Goal: Task Accomplishment & Management: Manage account settings

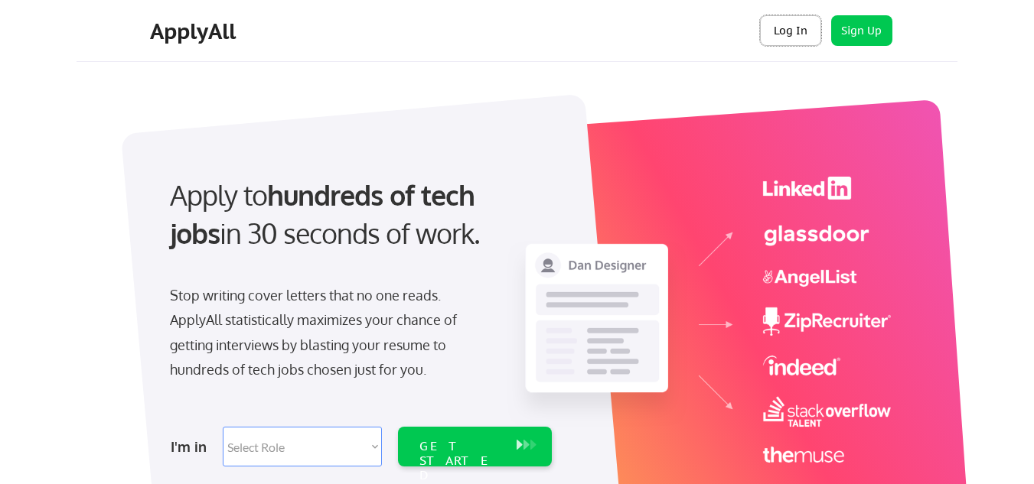
click at [789, 39] on button "Log In" at bounding box center [790, 30] width 61 height 31
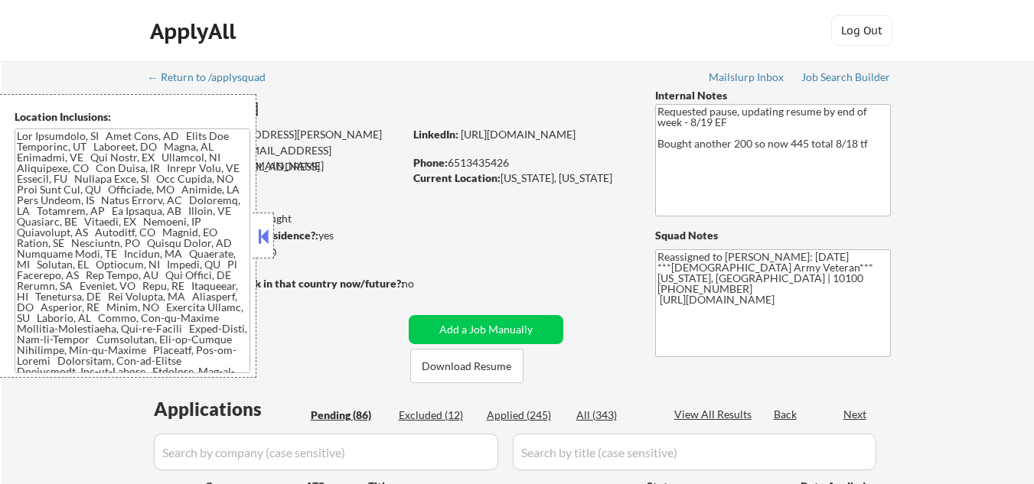
click at [266, 237] on button at bounding box center [263, 236] width 17 height 23
select select ""pending""
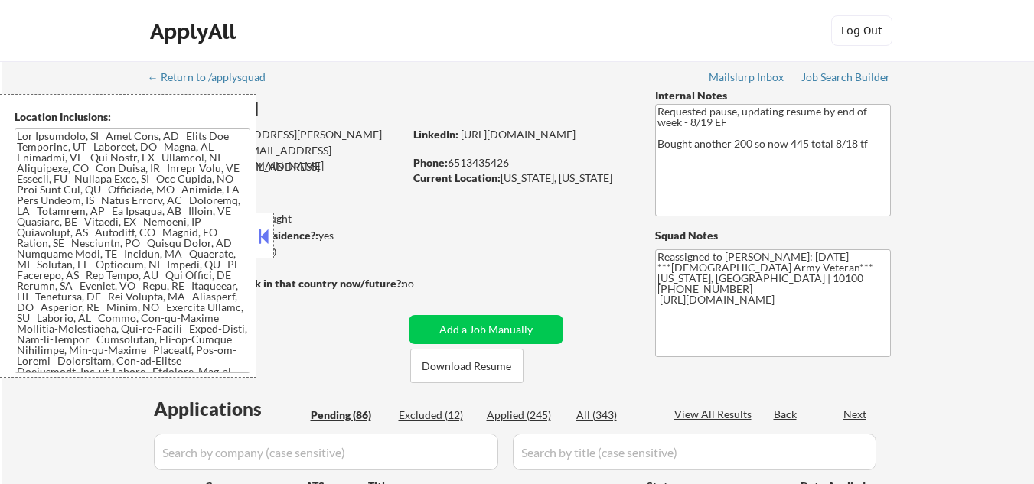
select select ""pending""
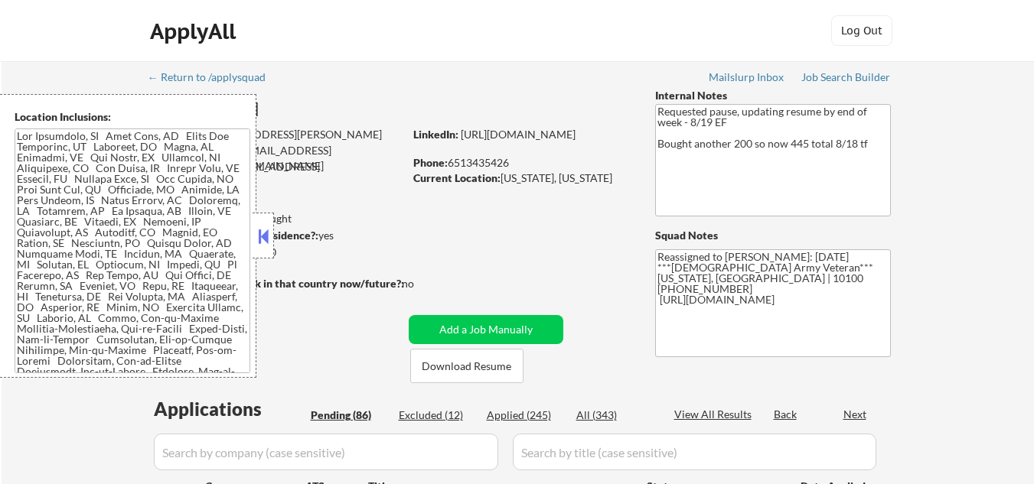
select select ""pending""
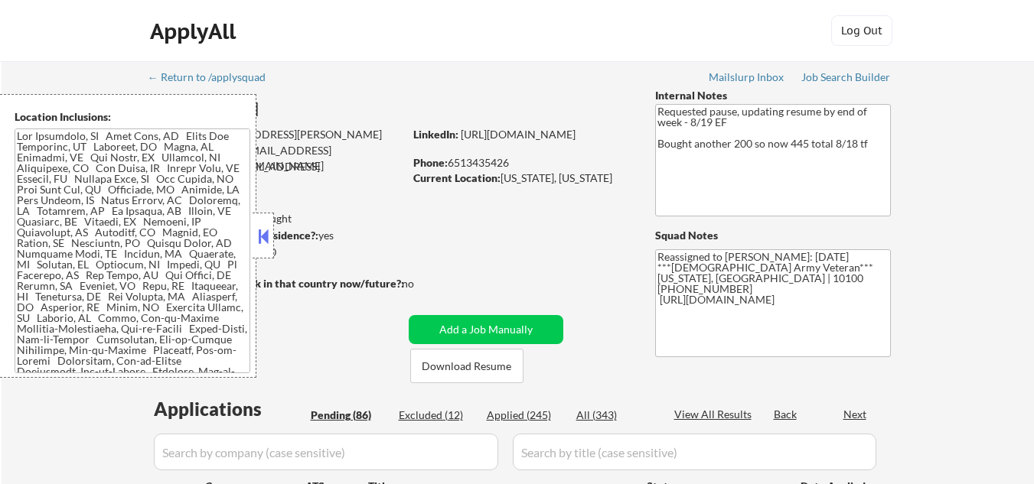
select select ""pending""
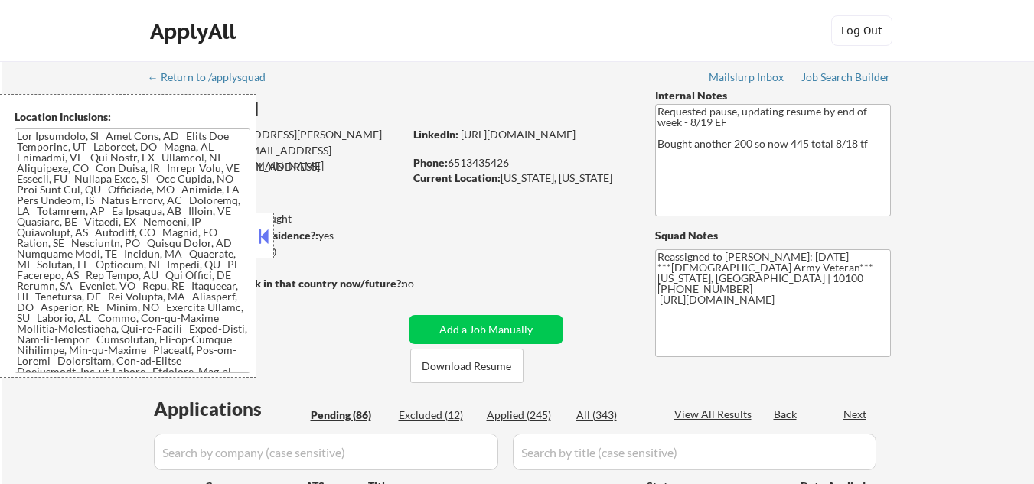
select select ""pending""
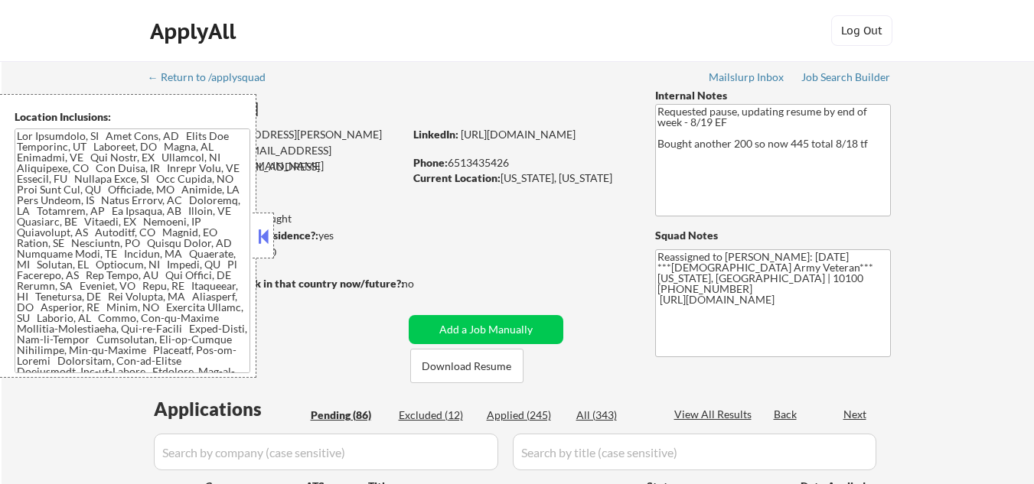
select select ""pending""
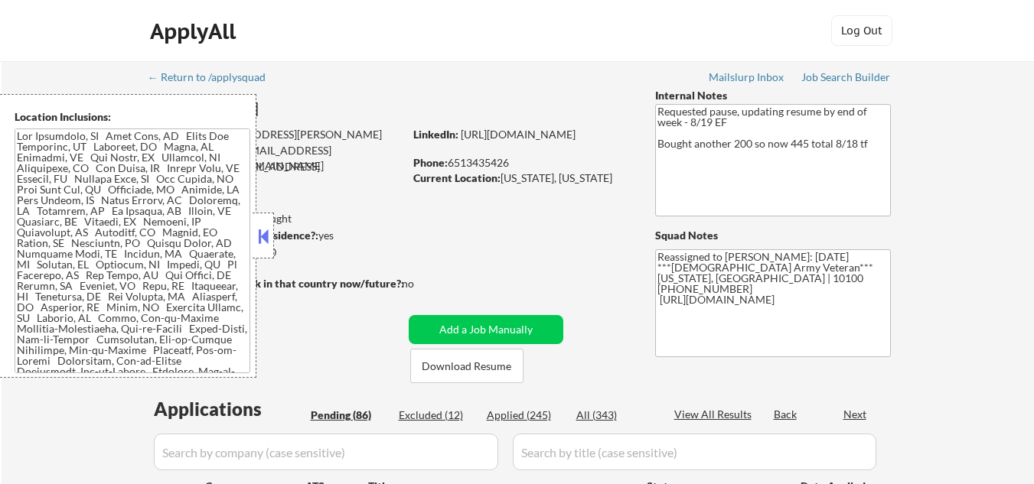
select select ""pending""
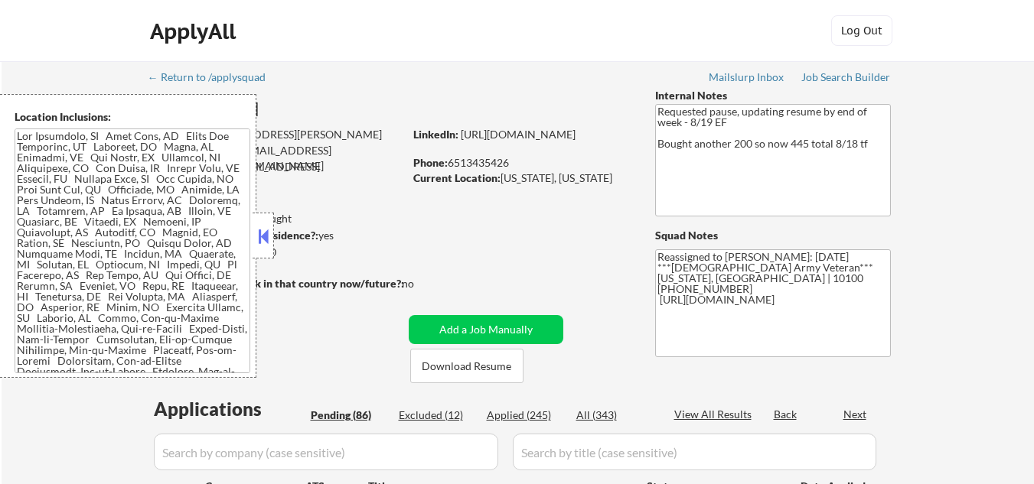
select select ""pending""
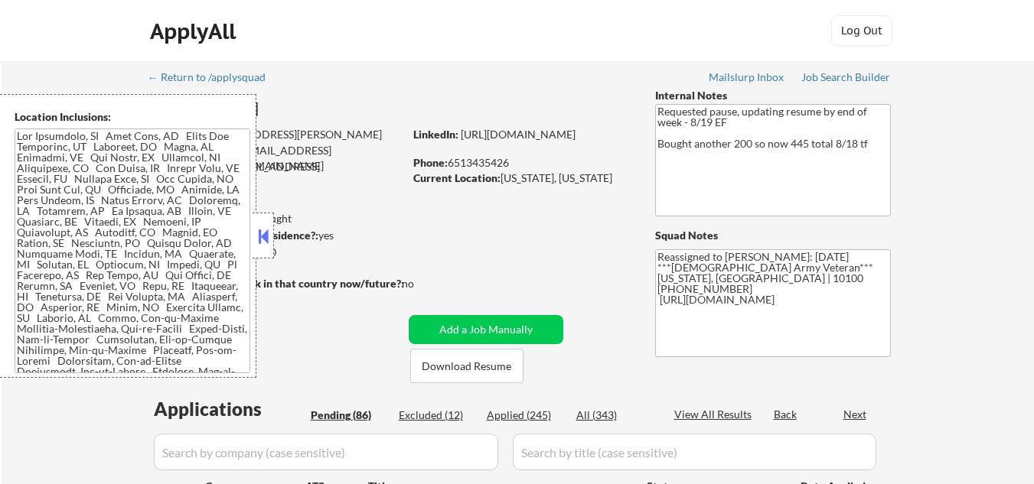
select select ""pending""
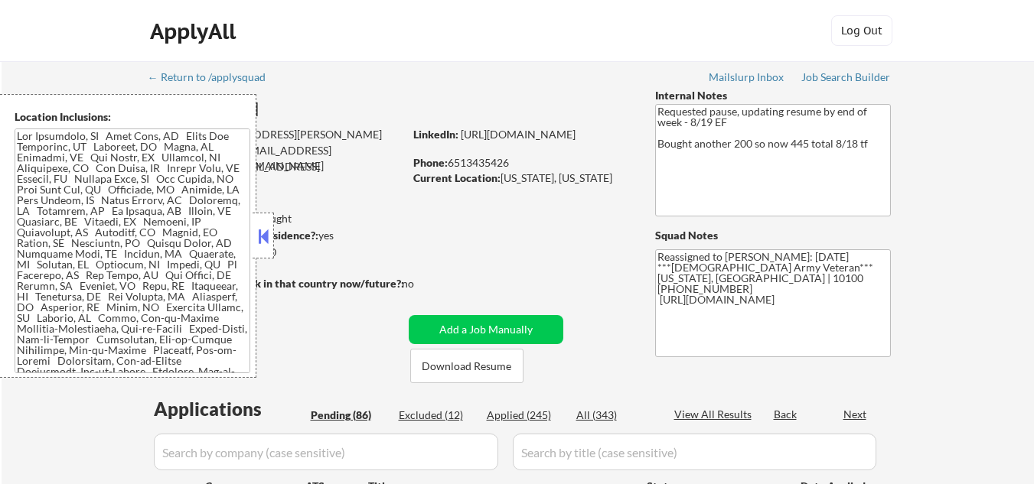
select select ""pending""
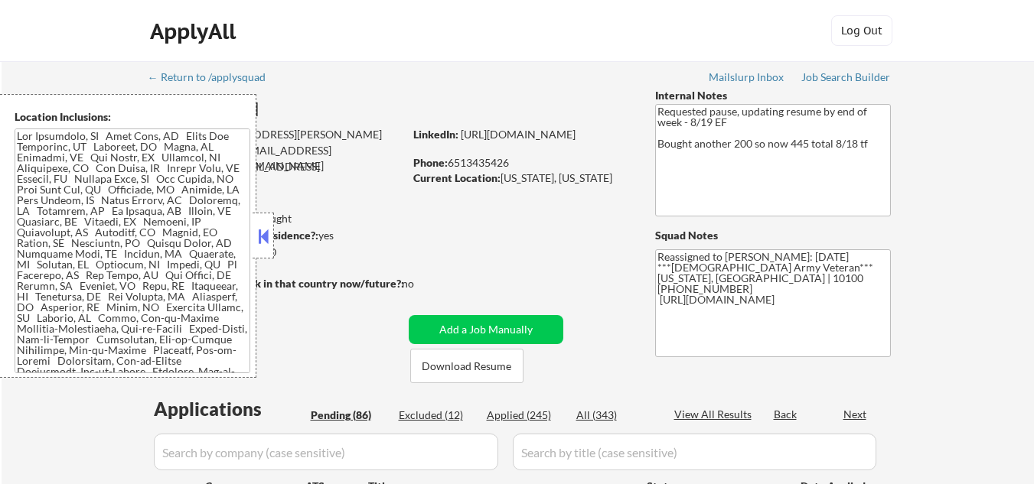
select select ""pending""
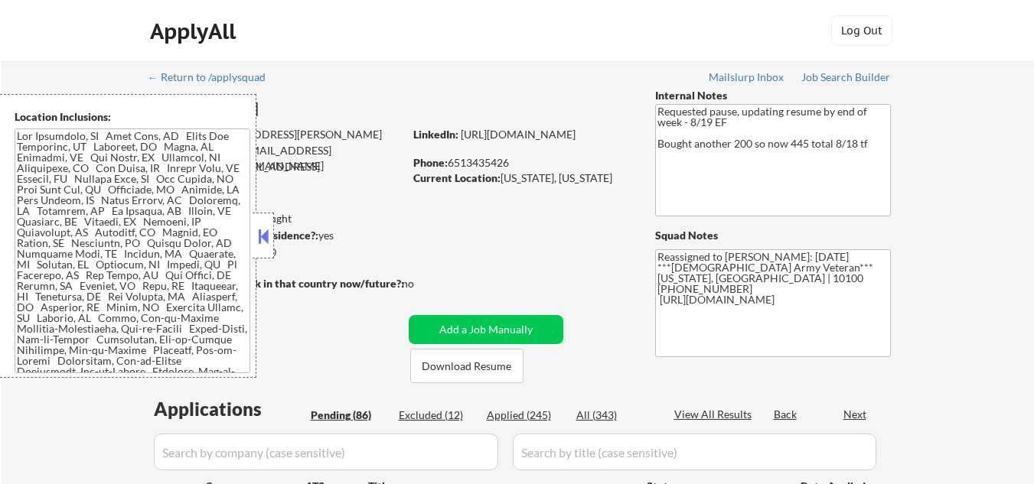
select select ""pending""
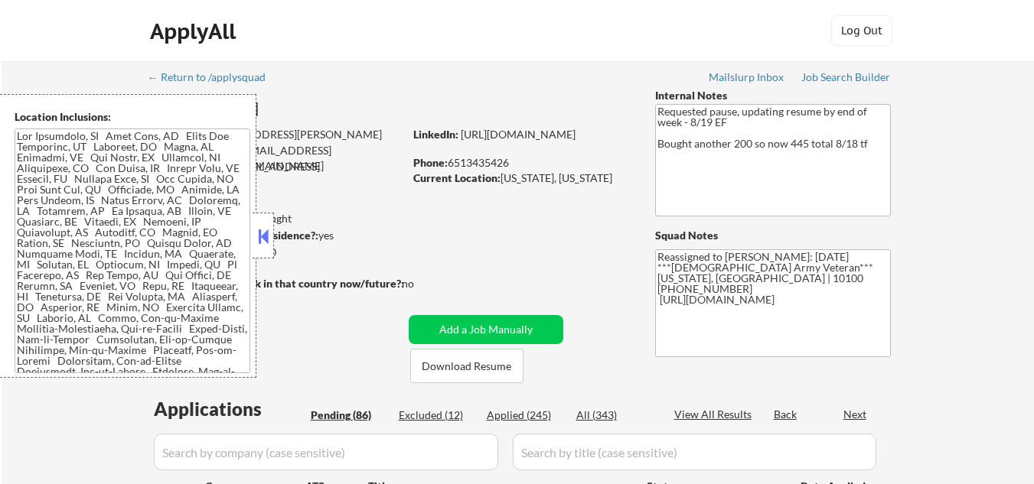
select select ""pending""
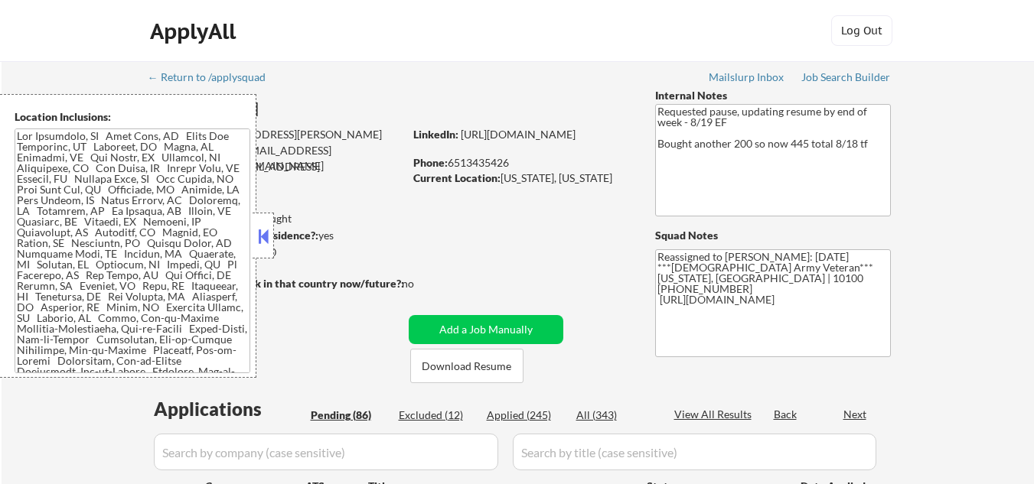
select select ""pending""
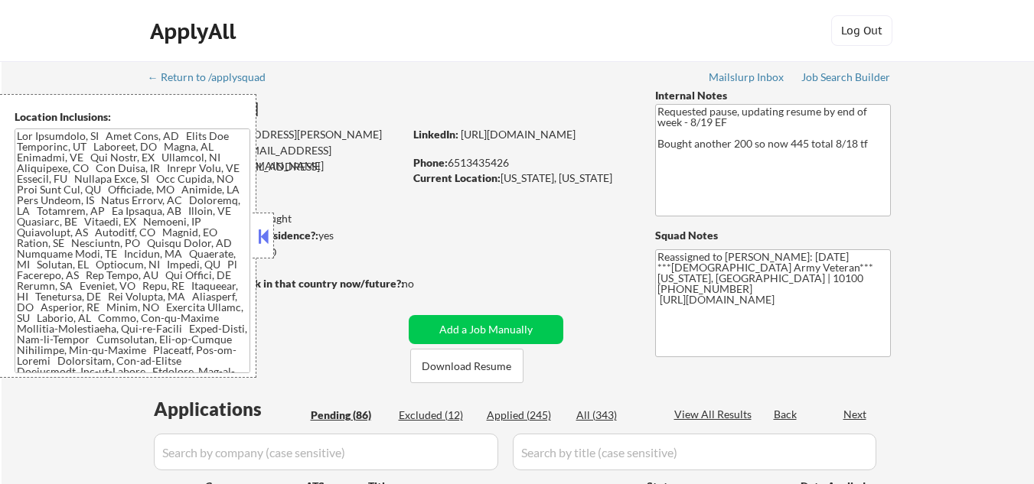
select select ""pending""
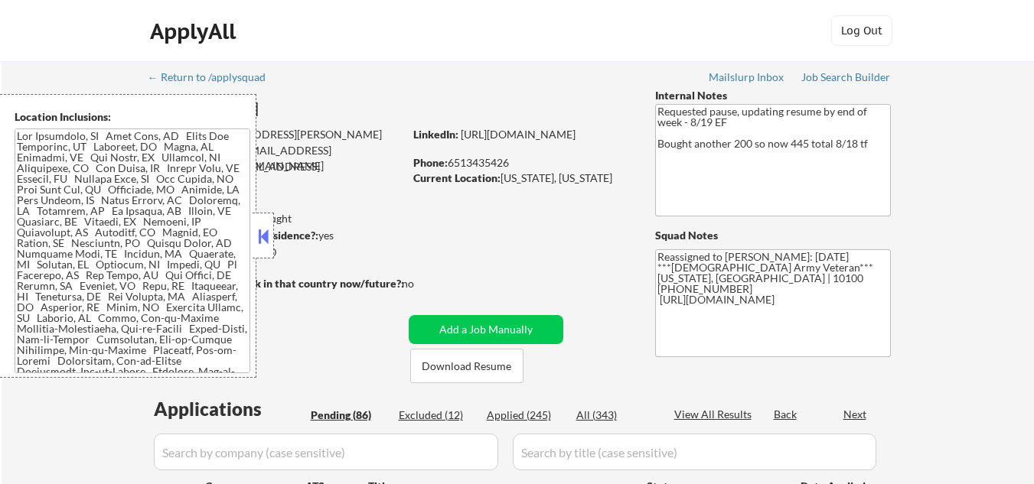
select select ""pending""
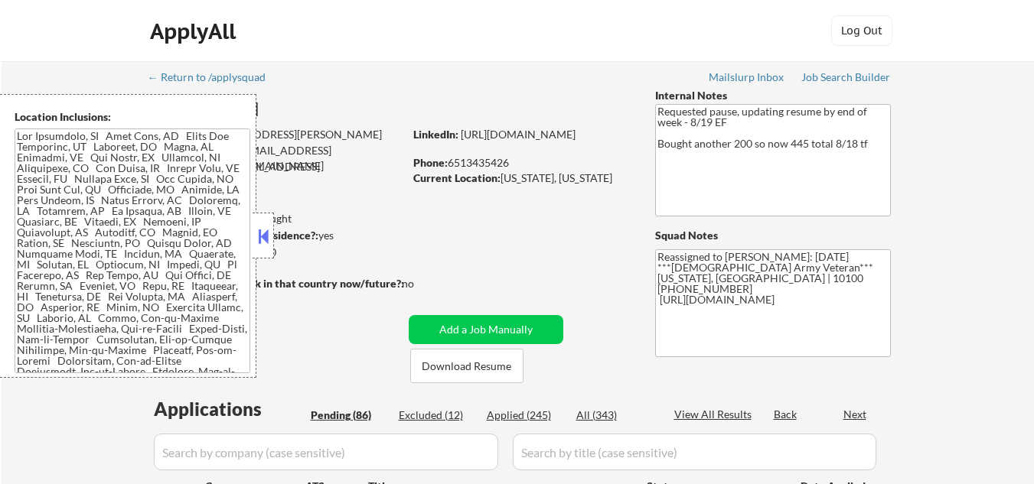
select select ""pending""
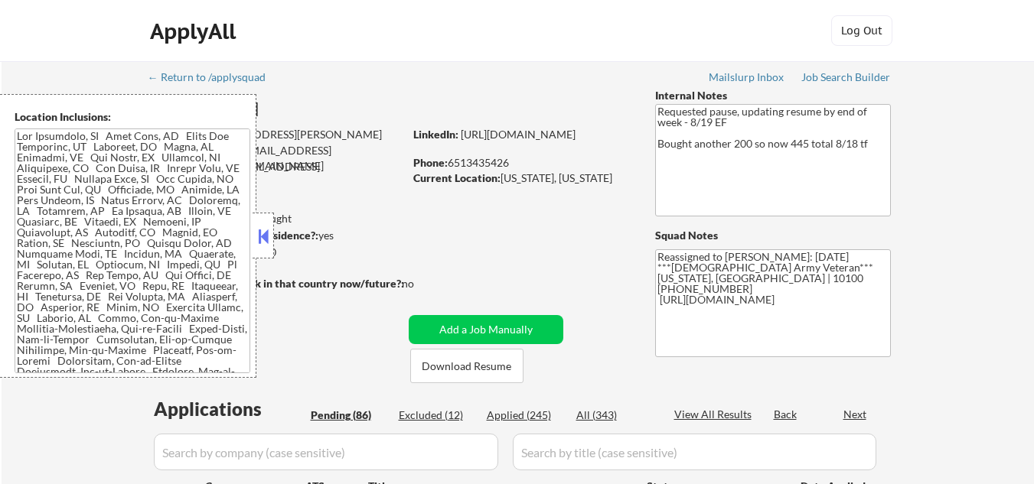
select select ""pending""
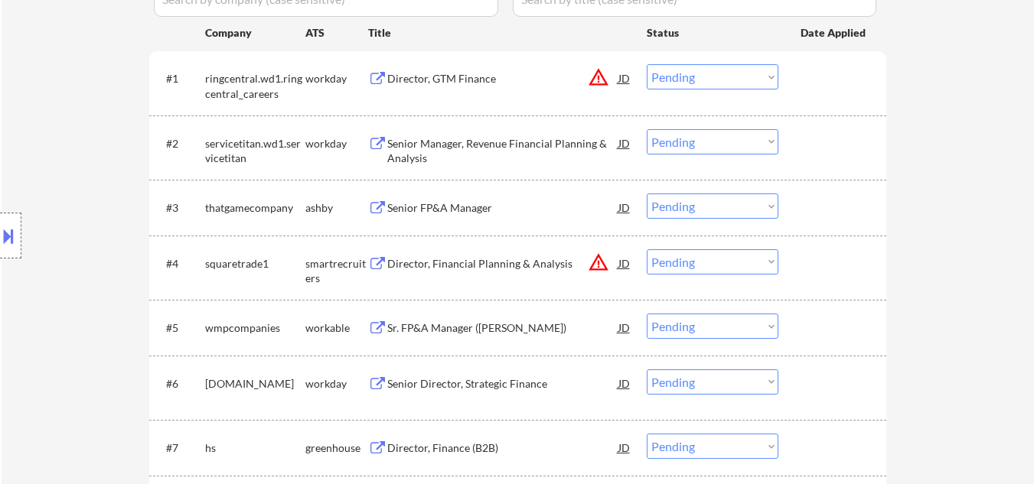
scroll to position [536, 0]
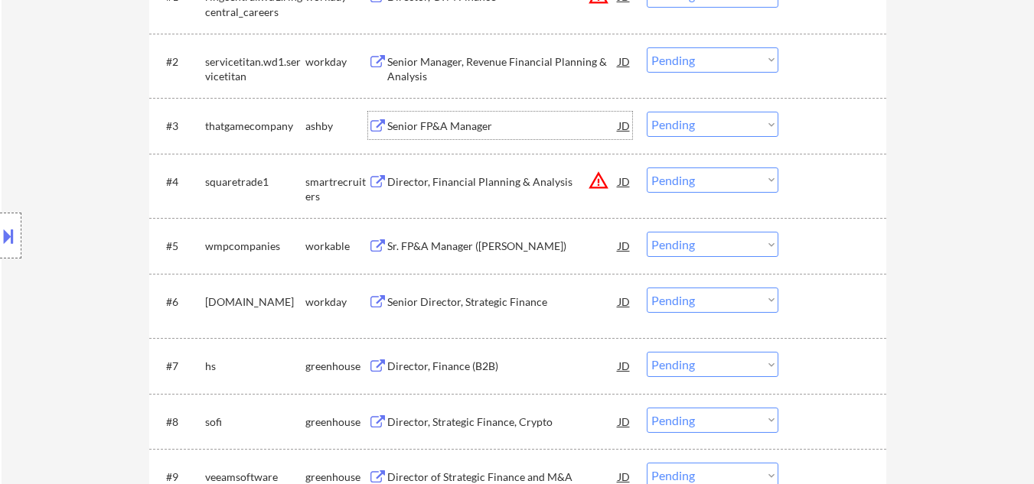
click at [473, 126] on div "Senior FP&A Manager" at bounding box center [502, 126] width 231 height 15
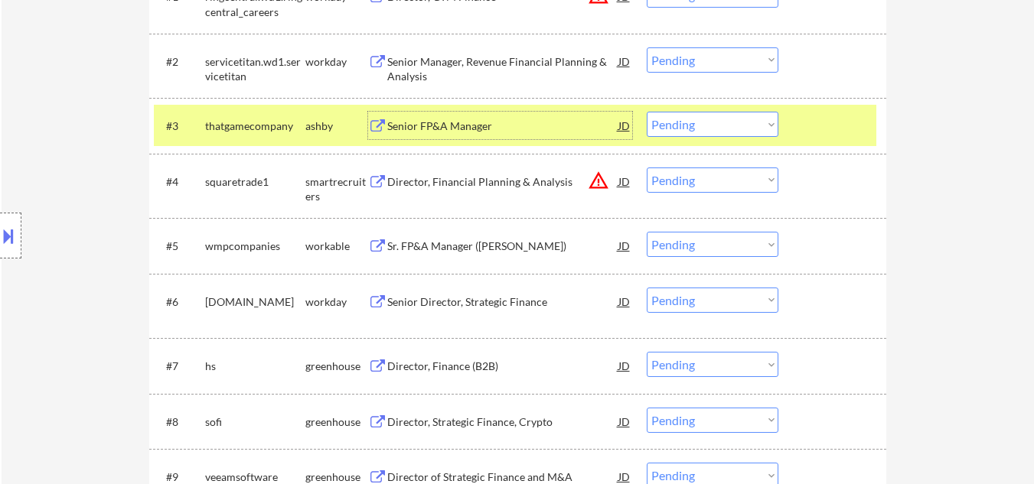
scroll to position [612, 0]
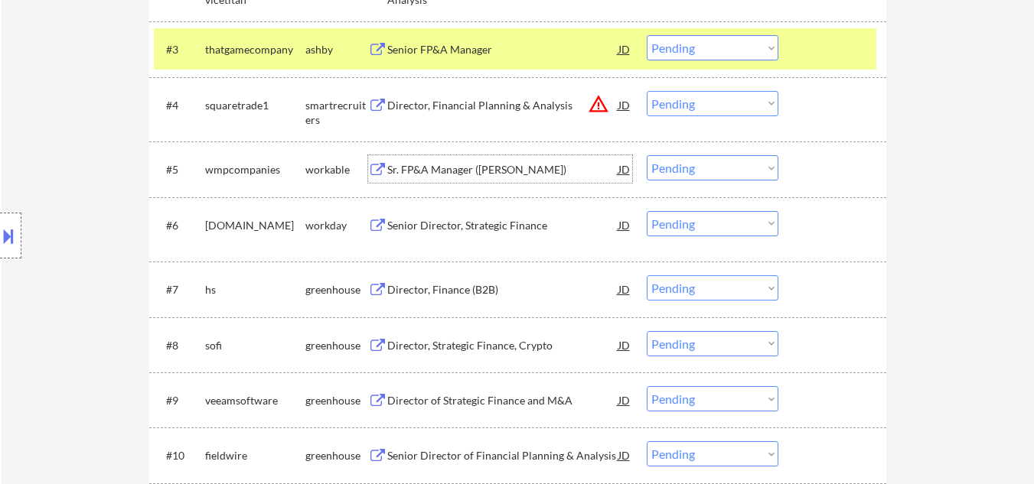
click at [460, 178] on div "Sr. FP&A Manager (Vega)" at bounding box center [502, 169] width 231 height 28
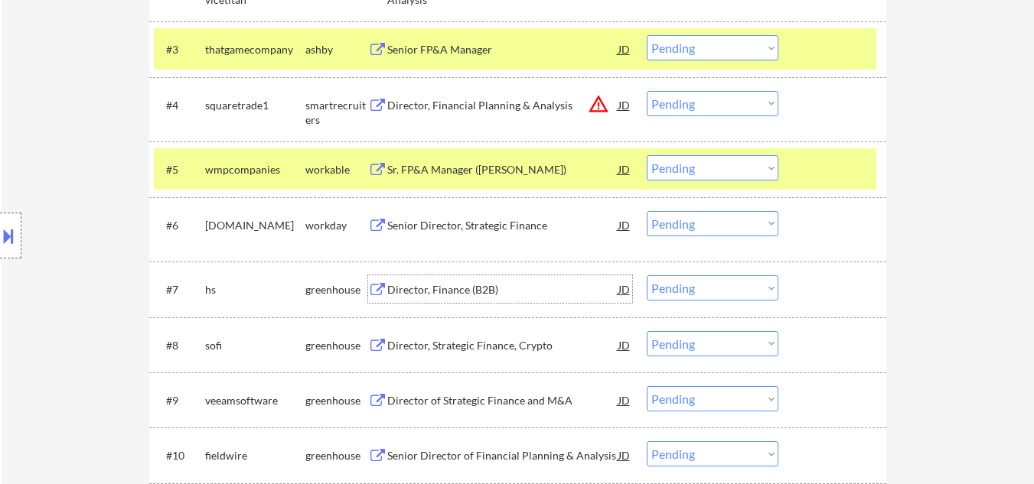
drag, startPoint x: 461, startPoint y: 289, endPoint x: 473, endPoint y: 294, distance: 13.4
click at [469, 292] on div "Director, Finance (B2B)" at bounding box center [502, 289] width 231 height 15
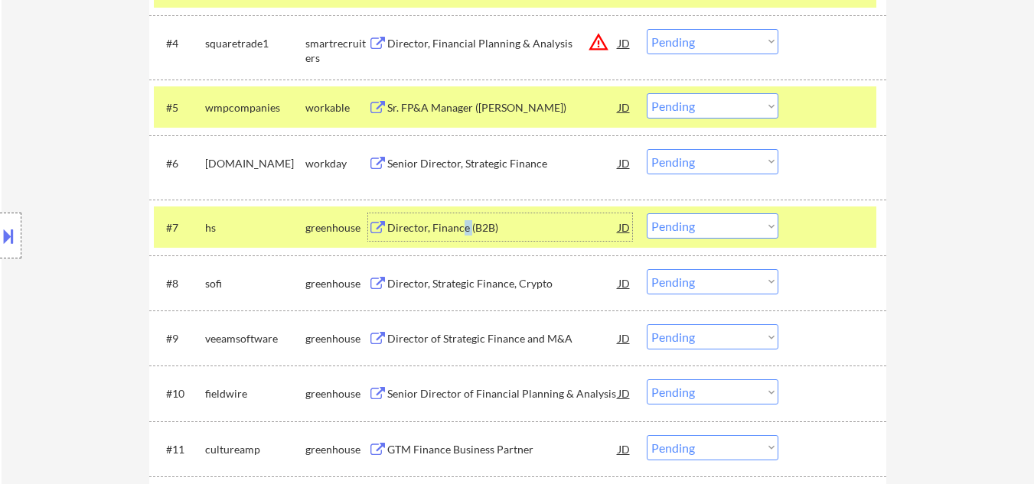
scroll to position [765, 0]
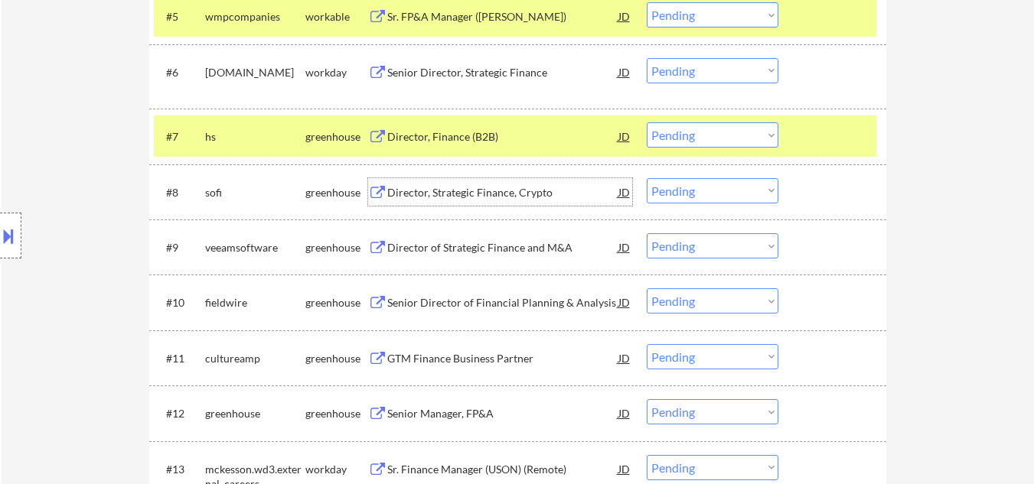
click at [464, 201] on div "Director, Strategic Finance, Crypto" at bounding box center [502, 192] width 231 height 28
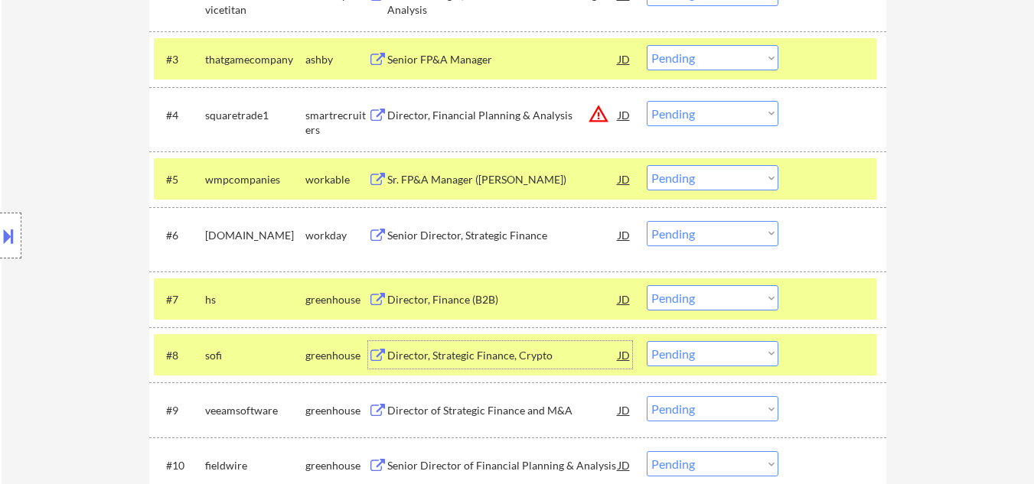
scroll to position [536, 0]
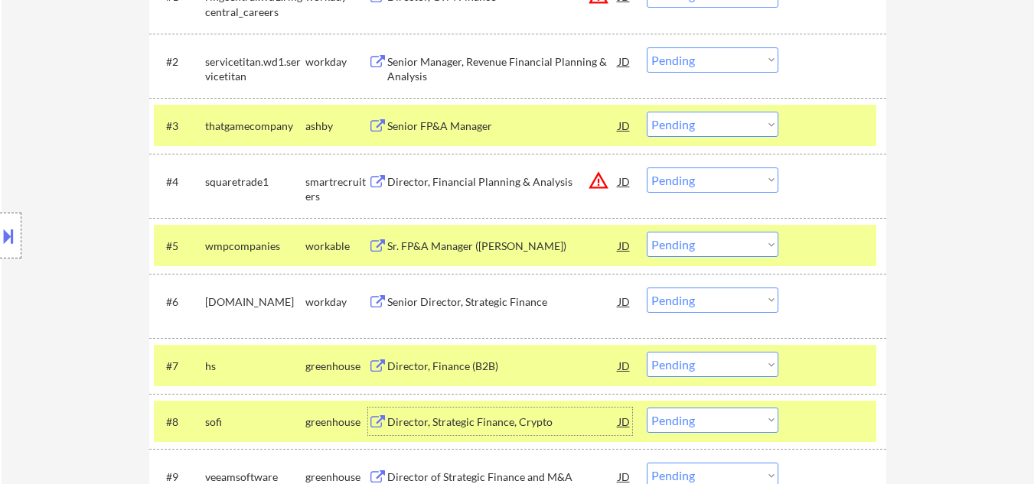
click at [448, 181] on div "Director, Financial Planning & Analysis" at bounding box center [502, 181] width 231 height 15
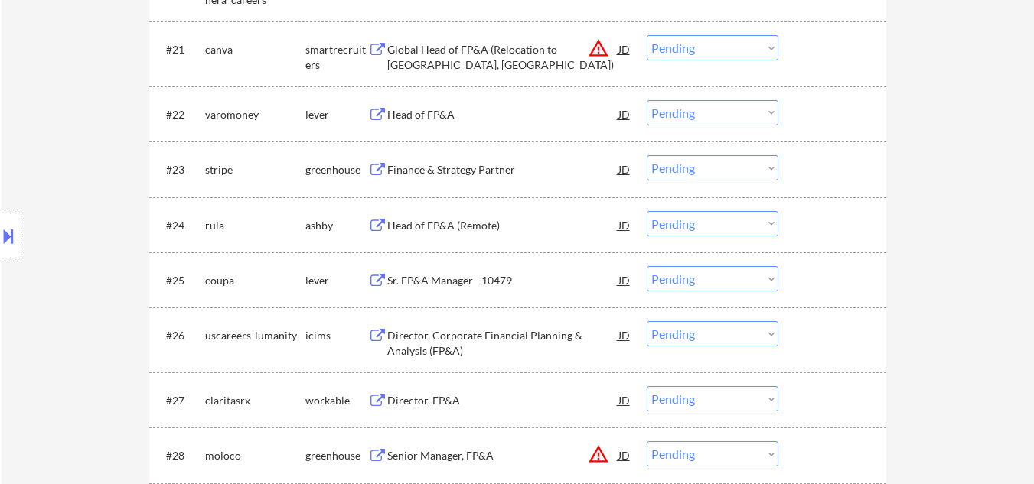
scroll to position [1684, 0]
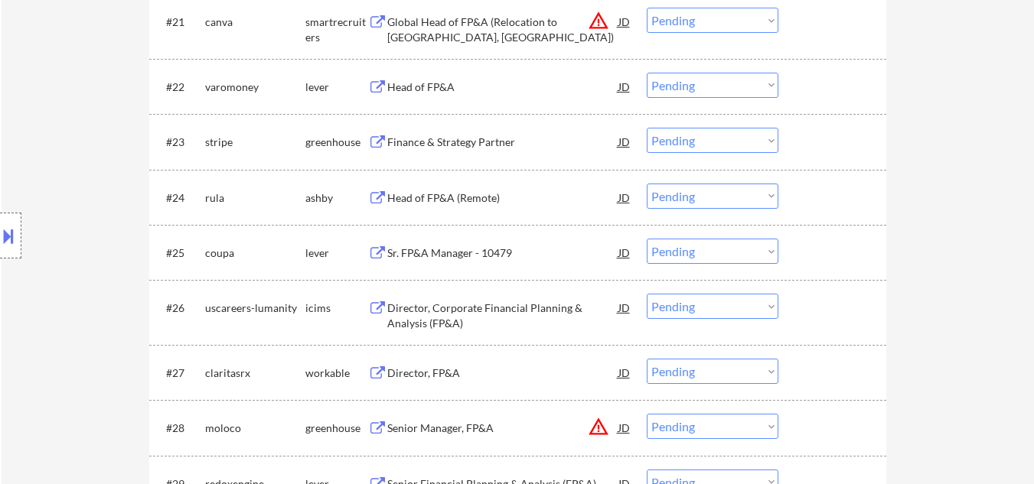
click at [432, 324] on div "Director, Corporate Financial Planning & Analysis (FP&A)" at bounding box center [502, 316] width 231 height 30
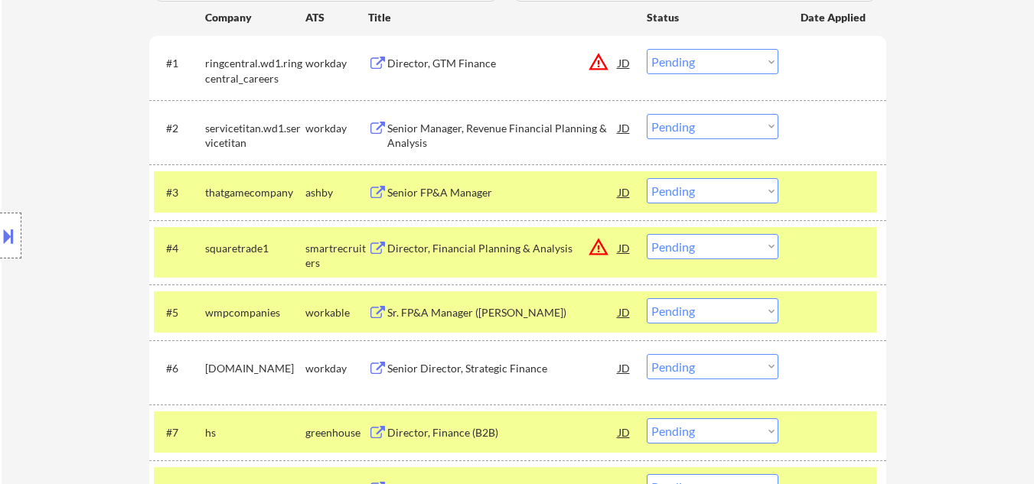
scroll to position [536, 0]
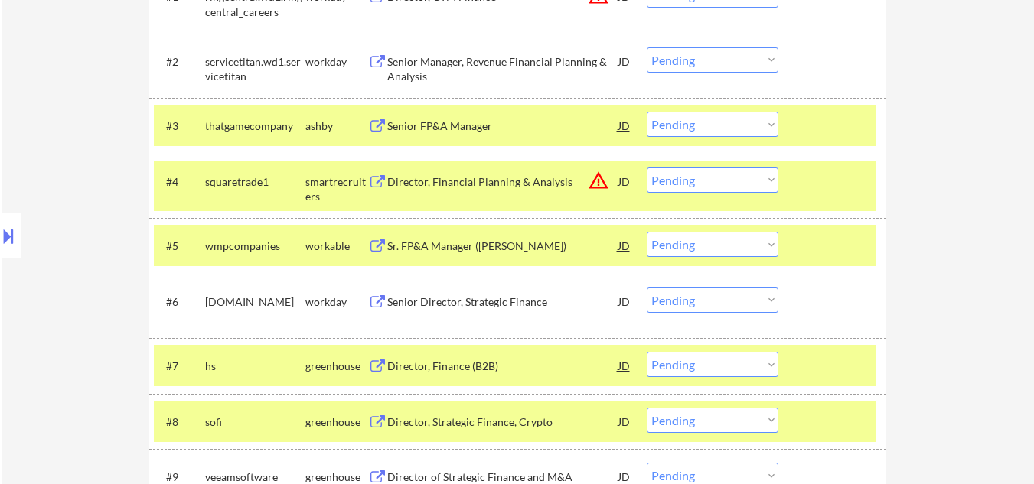
click at [467, 298] on div "Senior Director, Strategic Finance" at bounding box center [502, 302] width 231 height 15
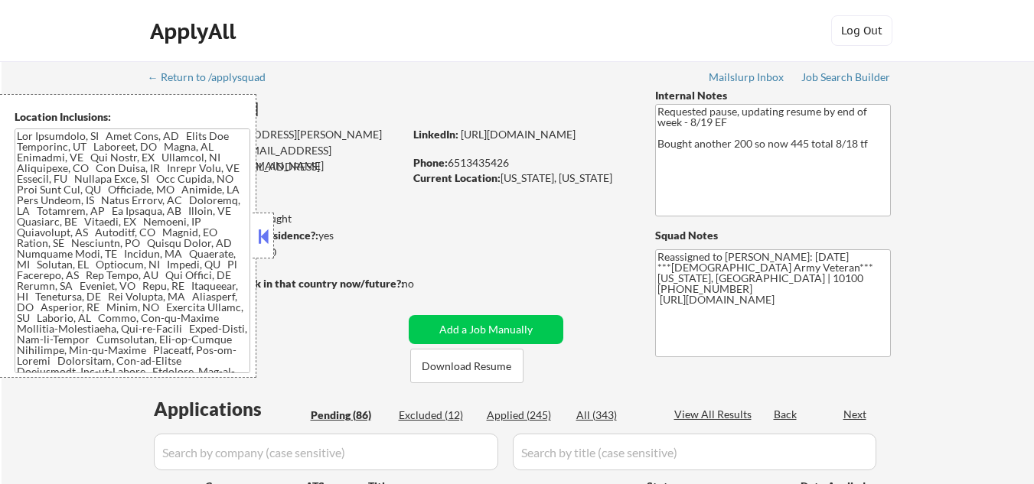
select select ""pending""
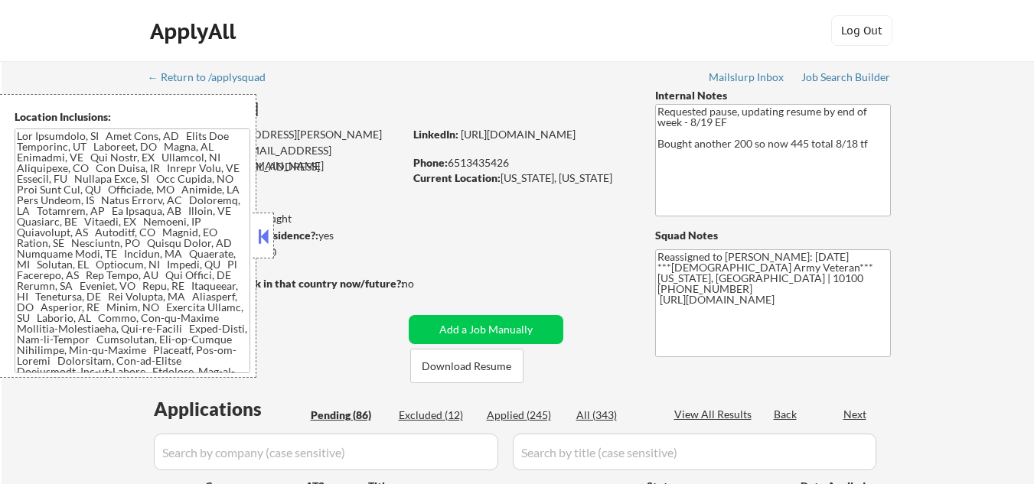
select select ""pending""
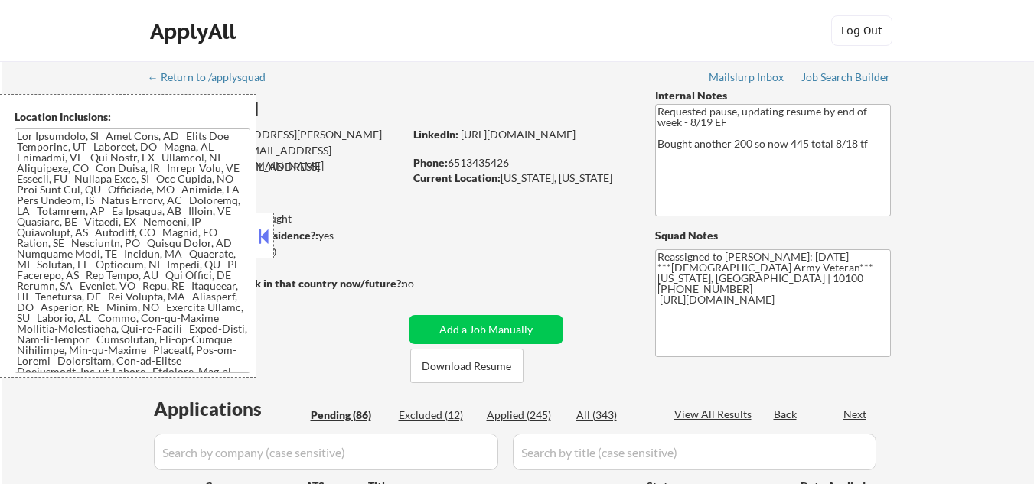
select select ""pending""
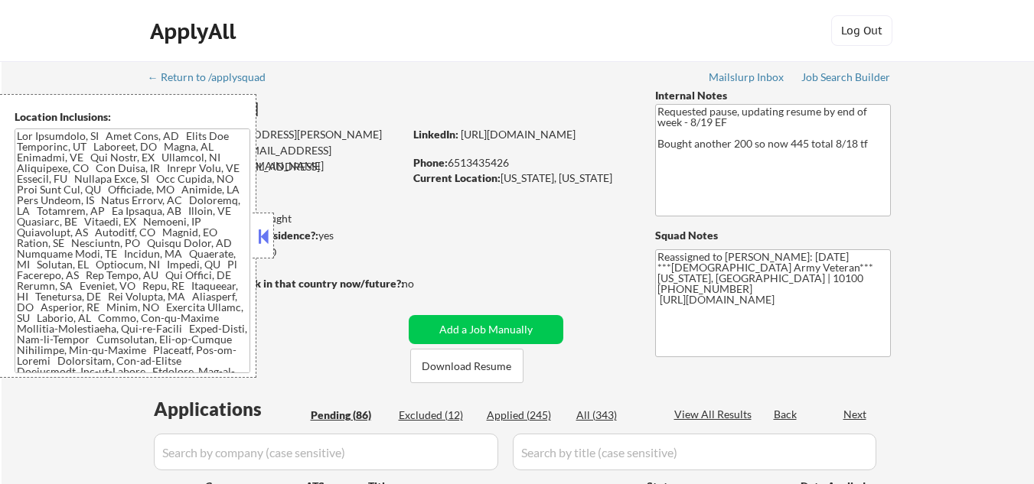
select select ""pending""
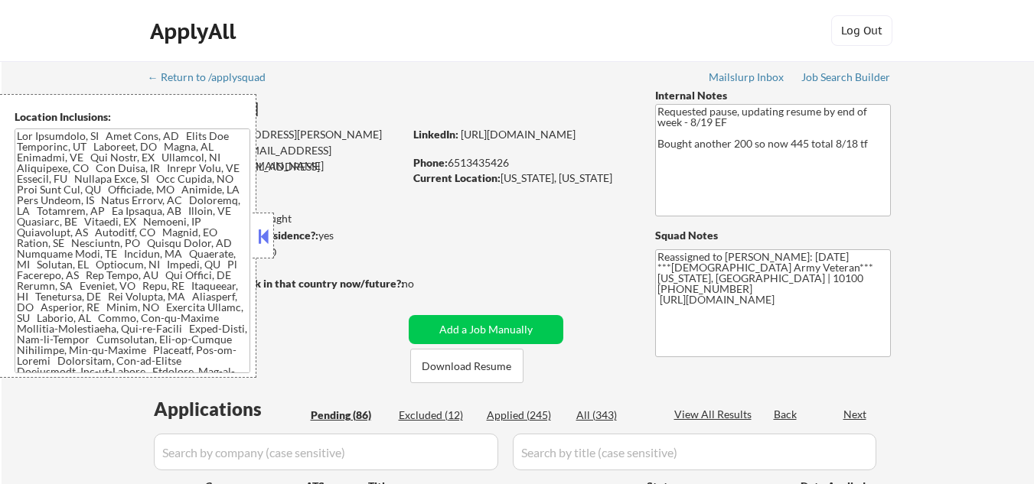
select select ""pending""
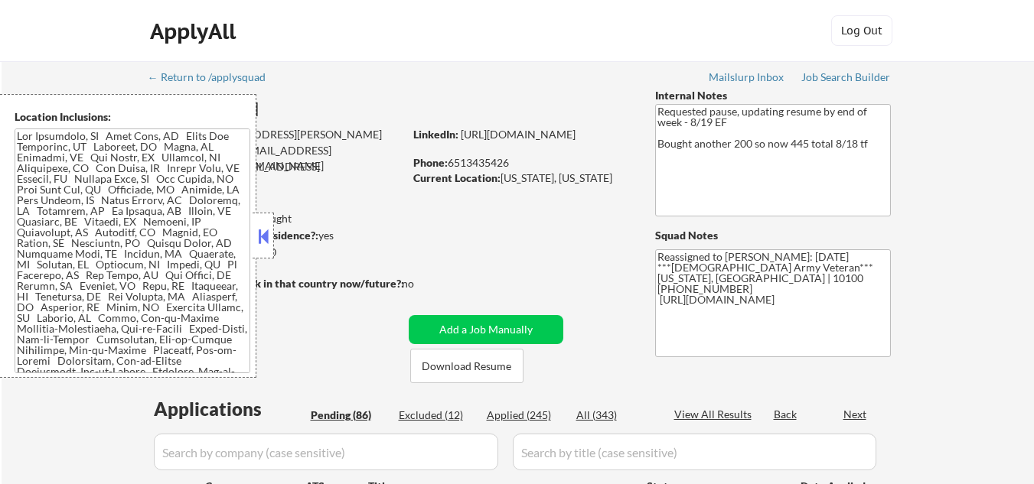
select select ""pending""
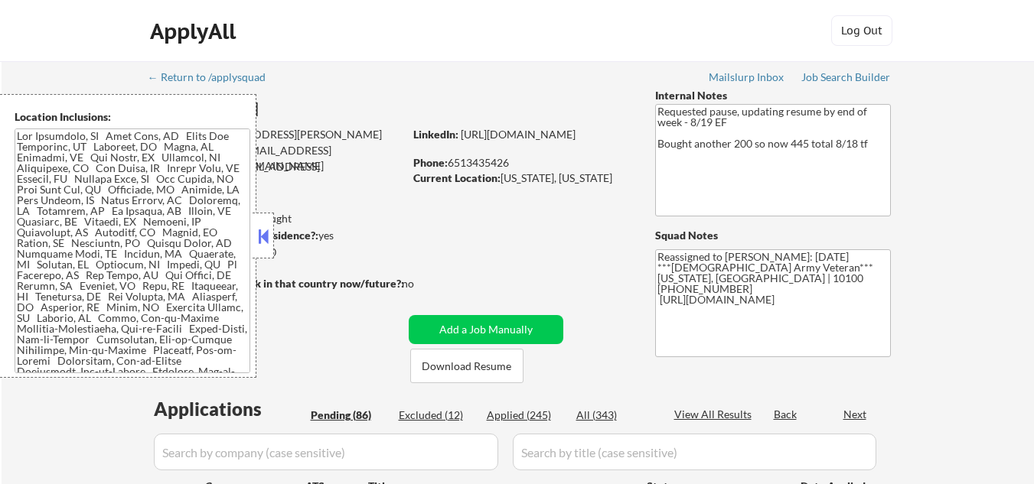
select select ""pending""
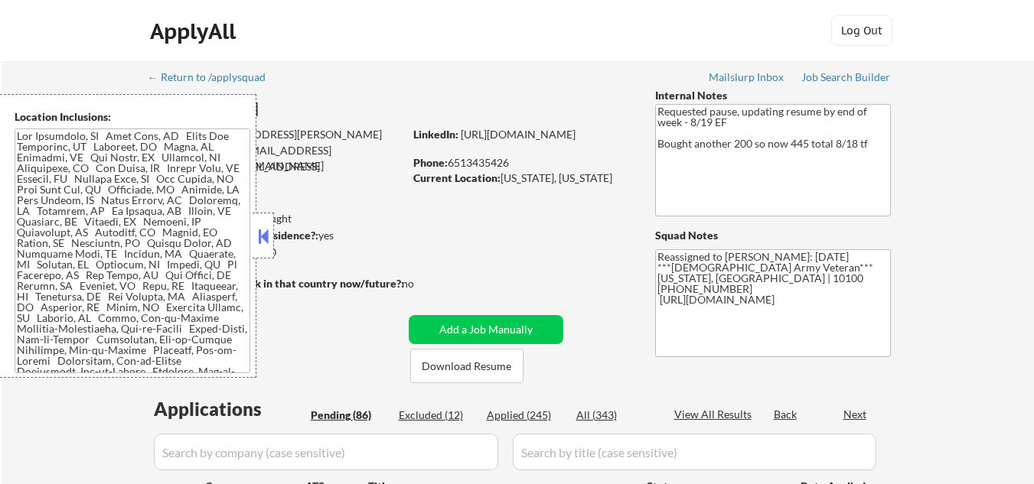
select select ""pending""
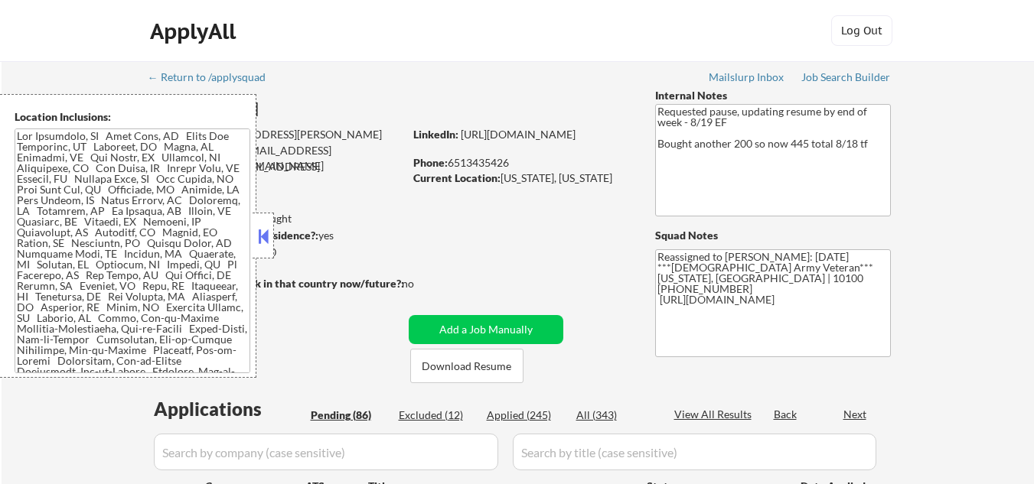
select select ""pending""
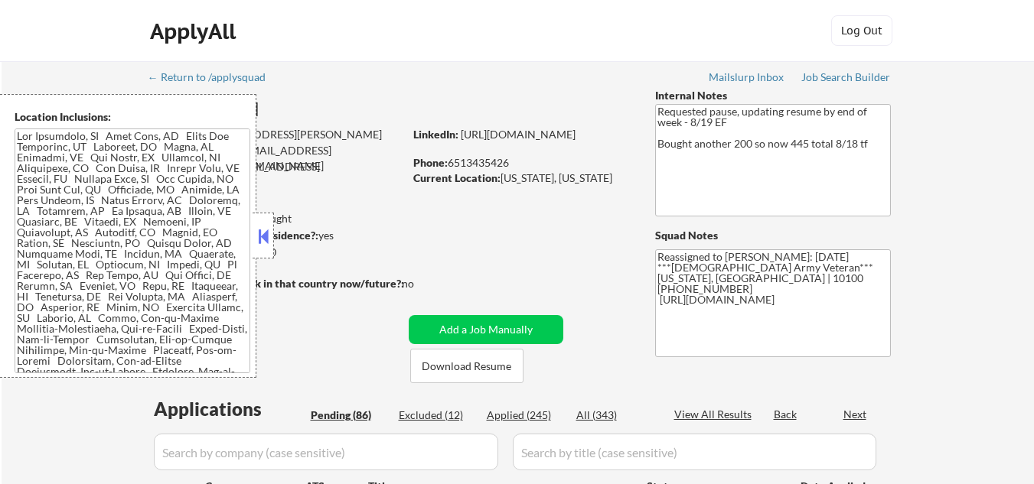
select select ""pending""
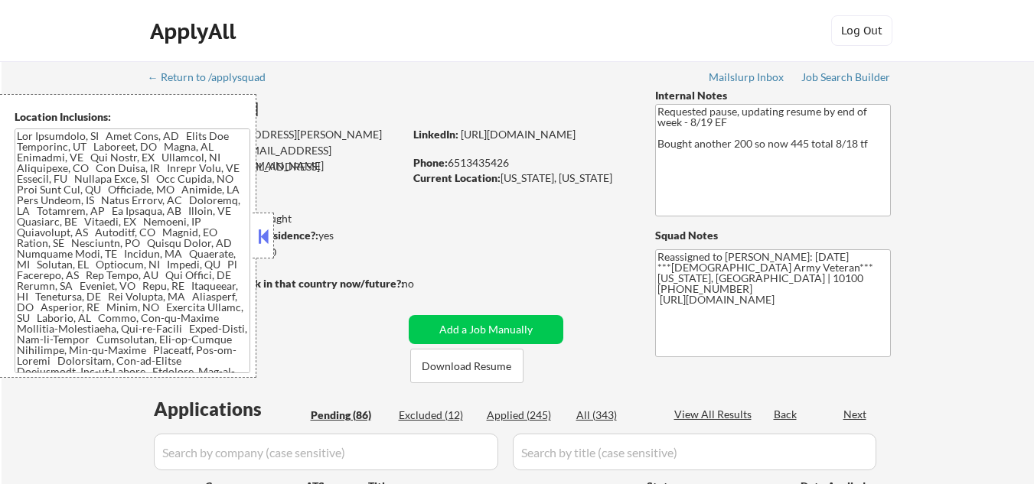
select select ""pending""
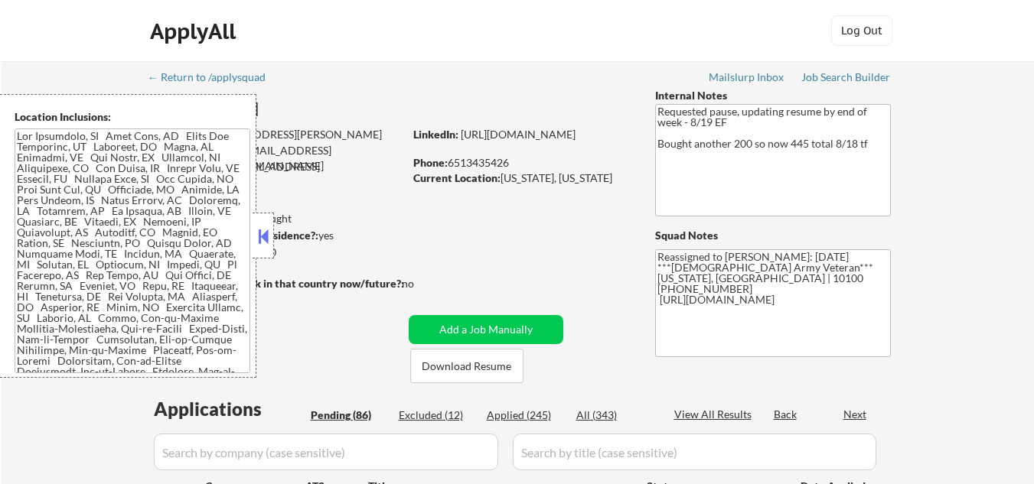
select select ""pending""
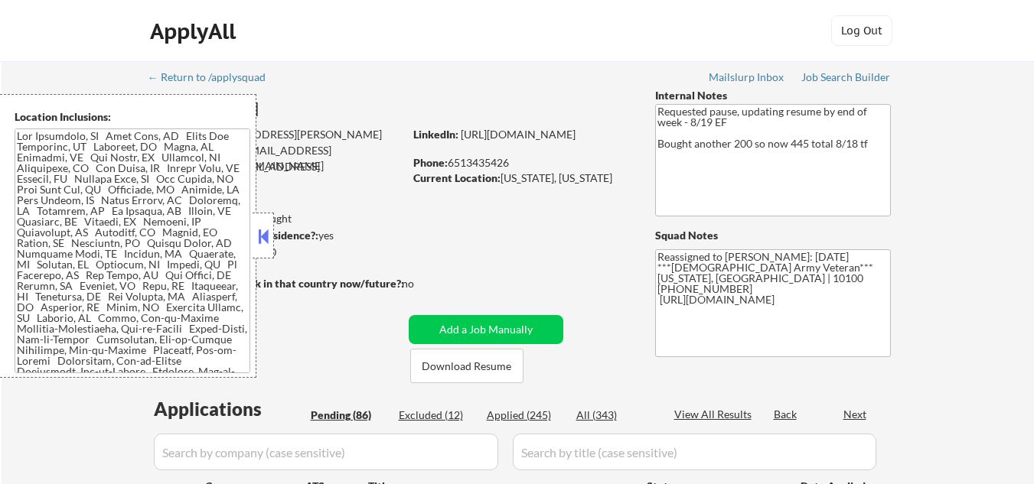
select select ""pending""
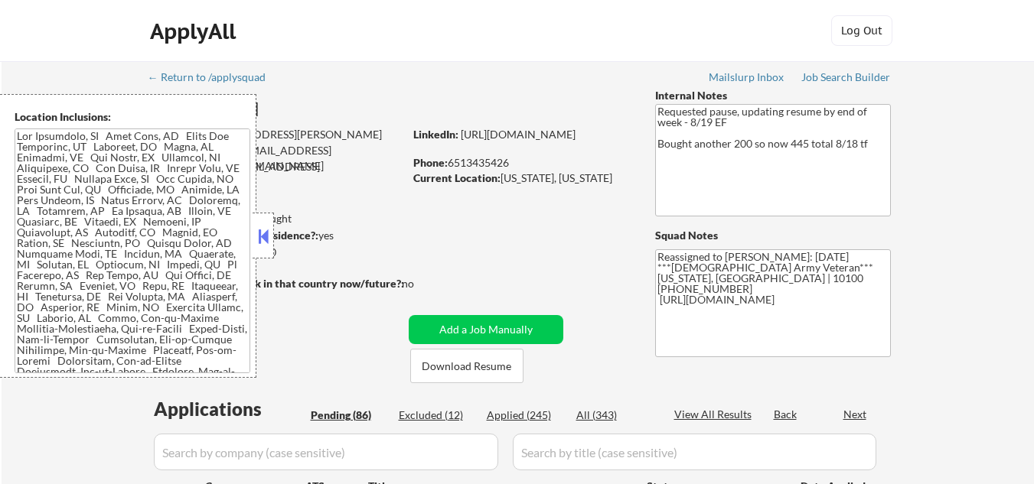
select select ""pending""
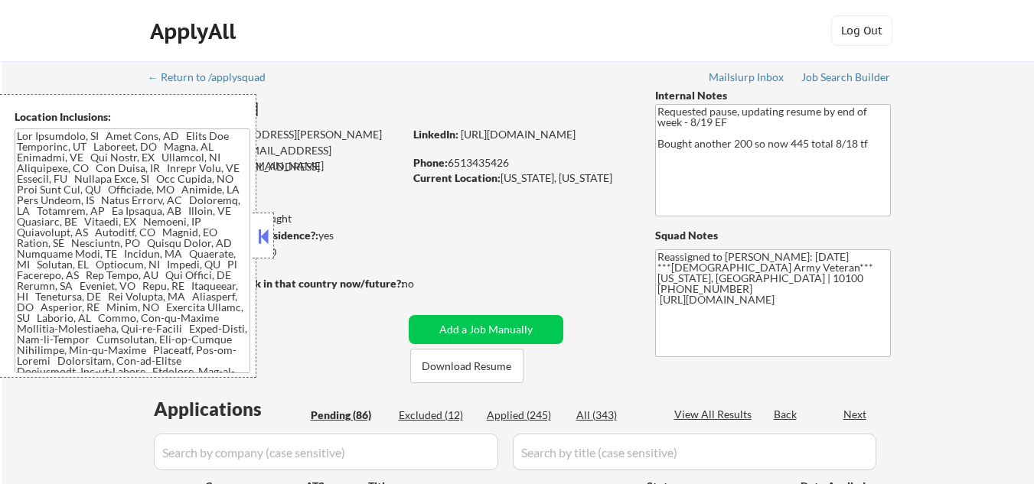
select select ""pending""
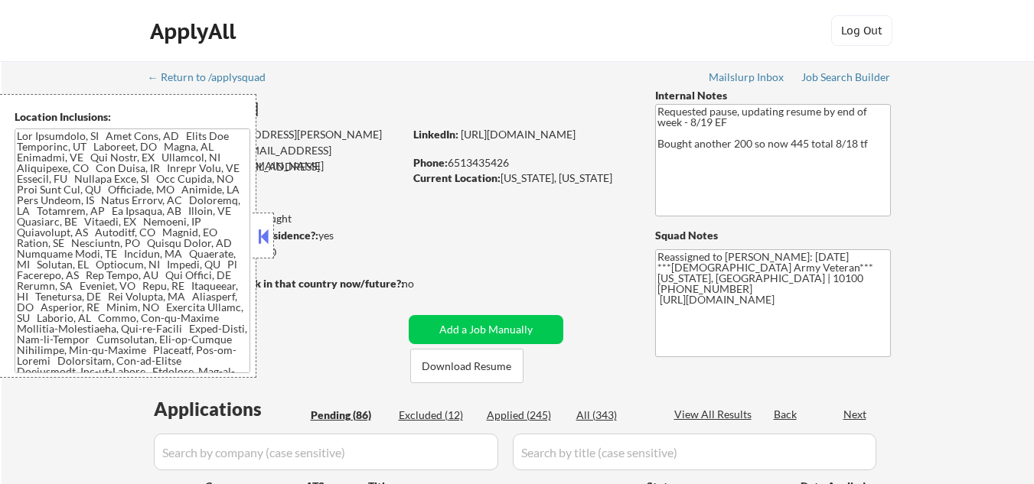
select select ""pending""
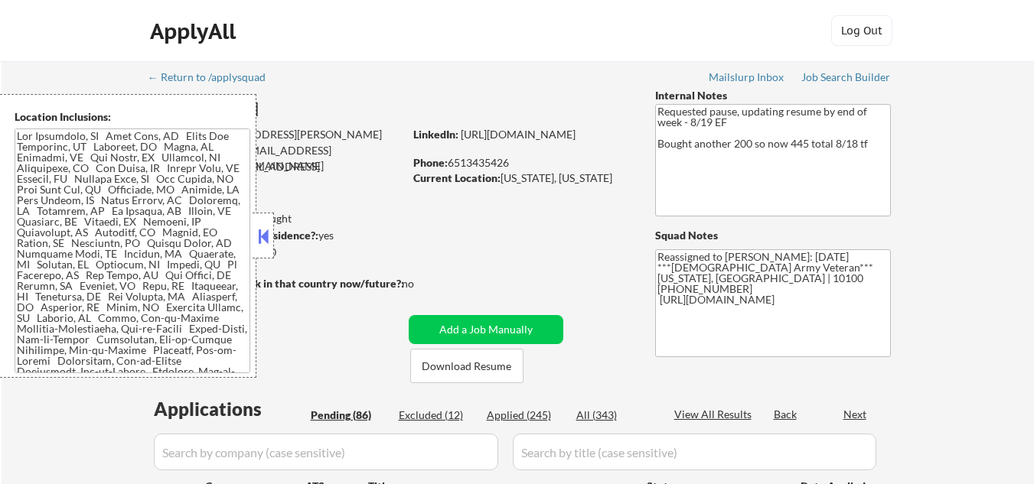
select select ""pending""
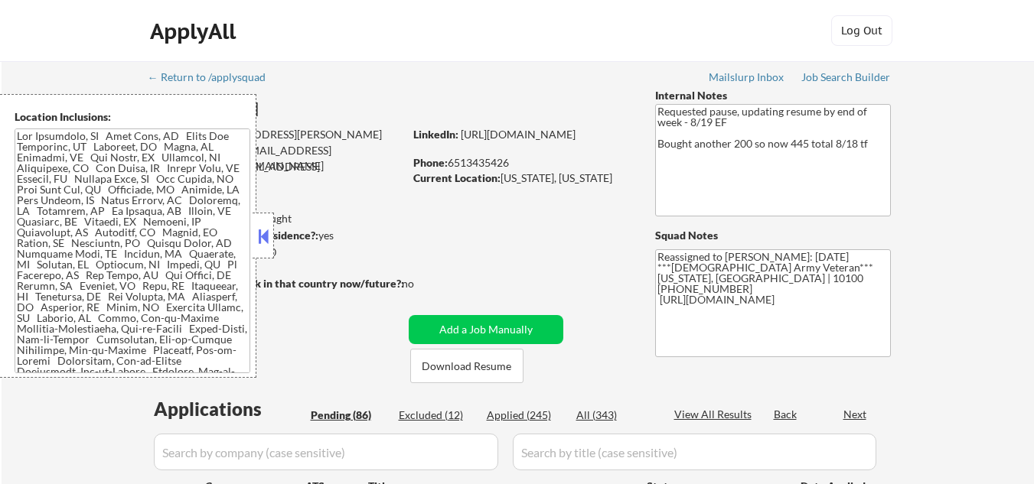
select select ""pending""
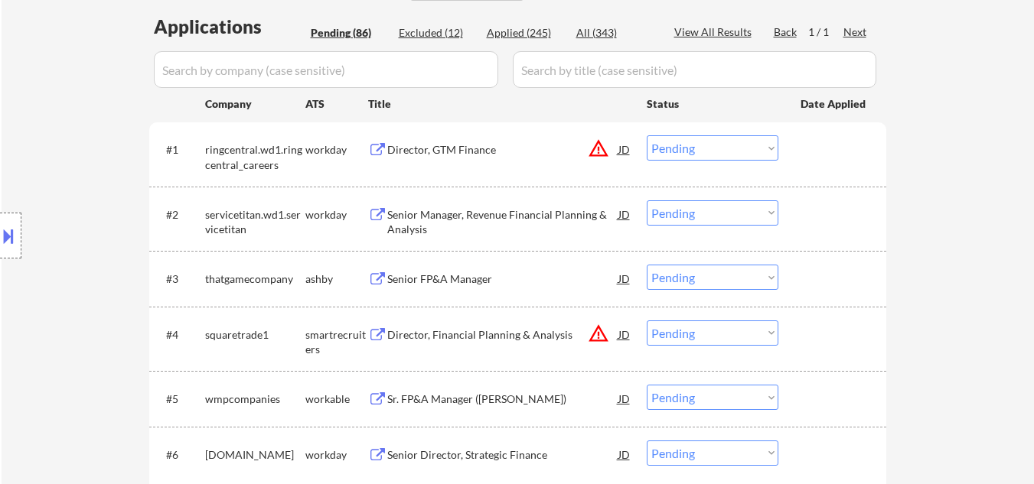
scroll to position [536, 0]
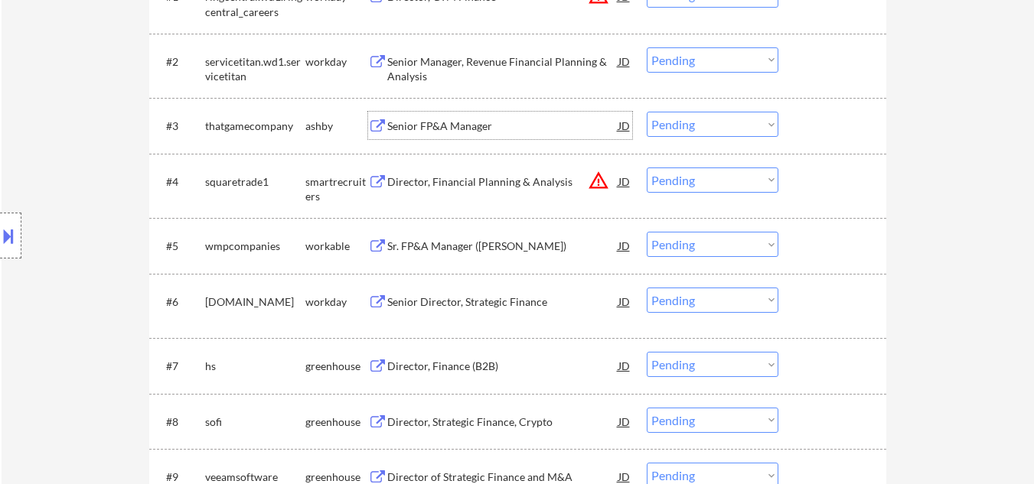
click at [458, 129] on div "Senior FP&A Manager" at bounding box center [502, 126] width 231 height 15
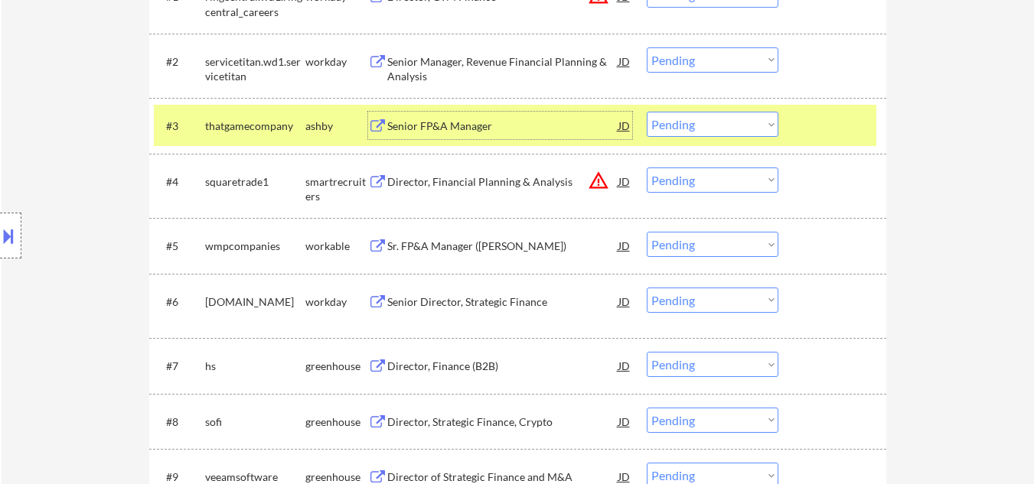
drag, startPoint x: 710, startPoint y: 129, endPoint x: 715, endPoint y: 136, distance: 8.3
click at [712, 133] on select "Choose an option... Pending Applied Excluded (Questions) Excluded (Expired) Exc…" at bounding box center [713, 124] width 132 height 25
click at [647, 112] on select "Choose an option... Pending Applied Excluded (Questions) Excluded (Expired) Exc…" at bounding box center [713, 124] width 132 height 25
click at [815, 126] on div at bounding box center [833, 126] width 67 height 28
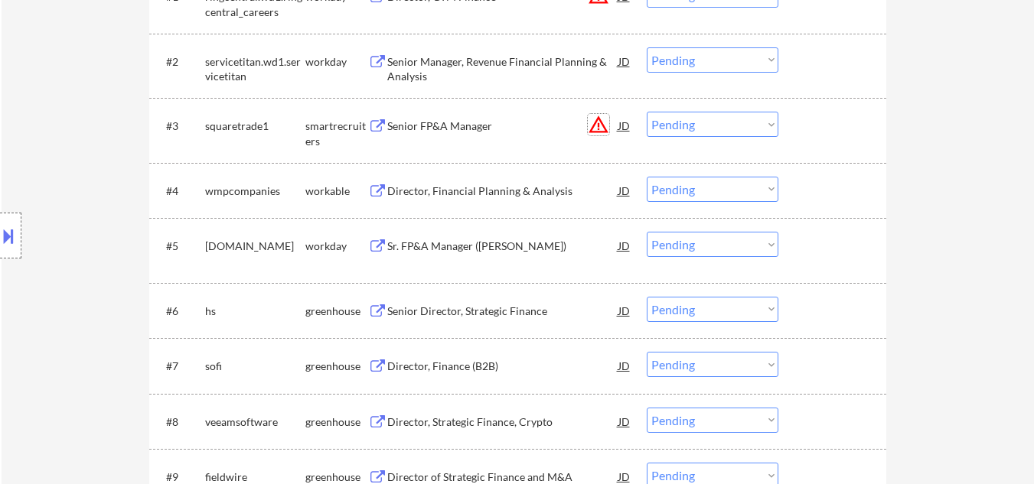
click at [601, 126] on button "warning_amber" at bounding box center [598, 124] width 21 height 21
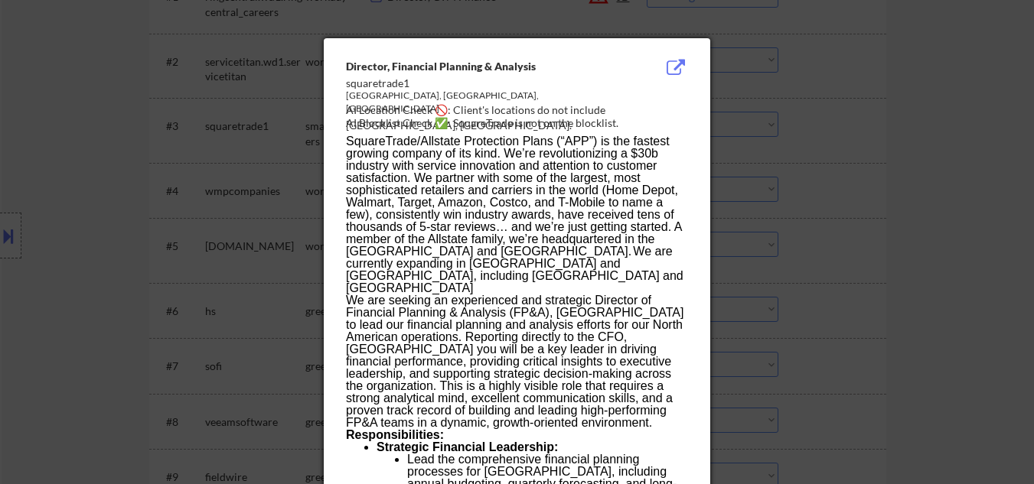
click at [927, 127] on div at bounding box center [517, 242] width 1034 height 484
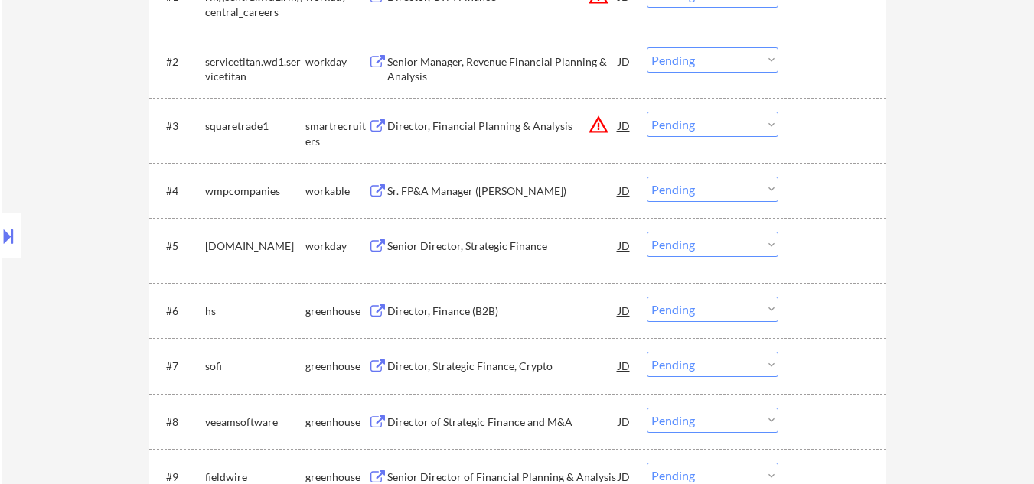
click at [596, 125] on button "warning_amber" at bounding box center [598, 124] width 21 height 21
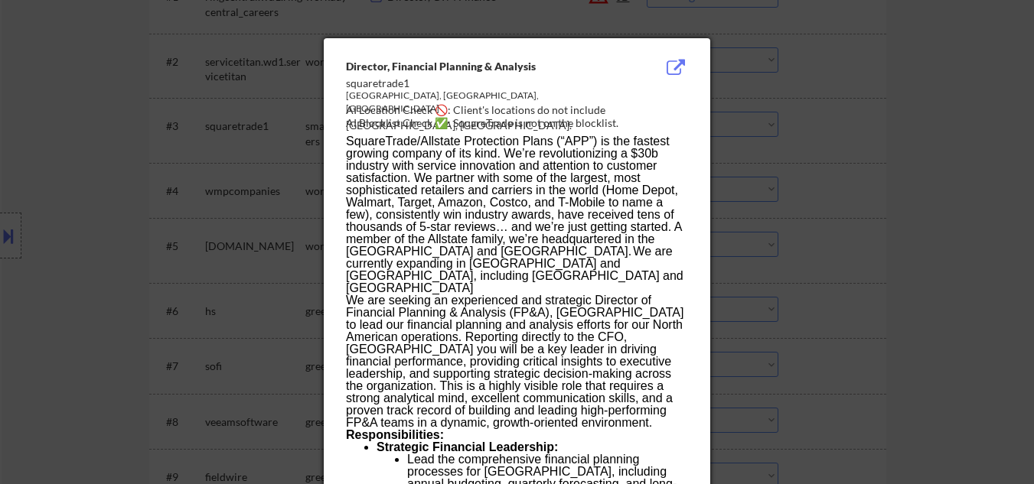
click at [810, 156] on div at bounding box center [517, 242] width 1034 height 484
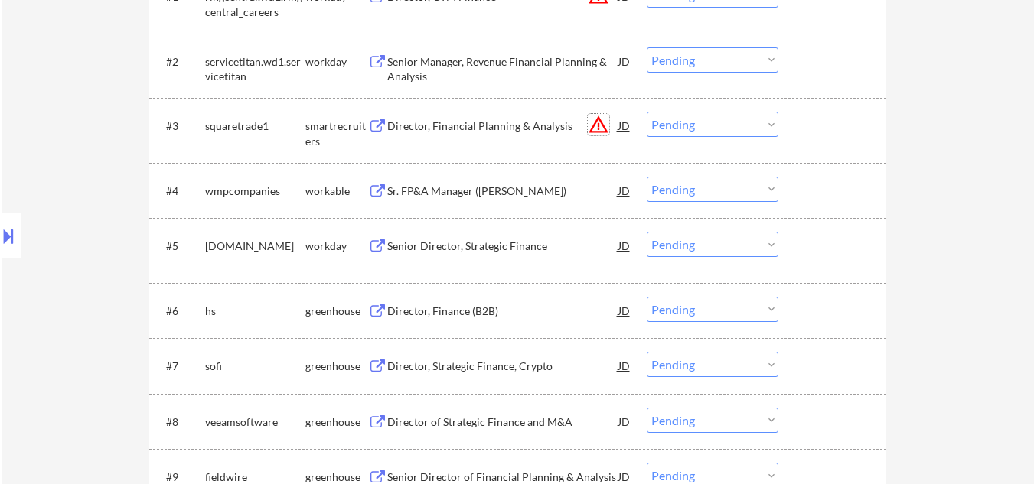
click at [595, 124] on button "warning_amber" at bounding box center [598, 124] width 21 height 21
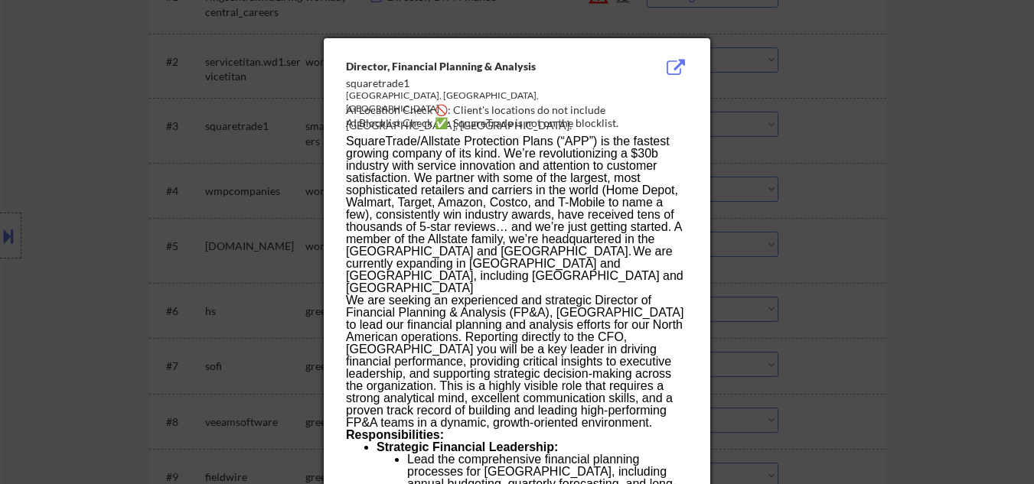
click at [800, 124] on div at bounding box center [517, 242] width 1034 height 484
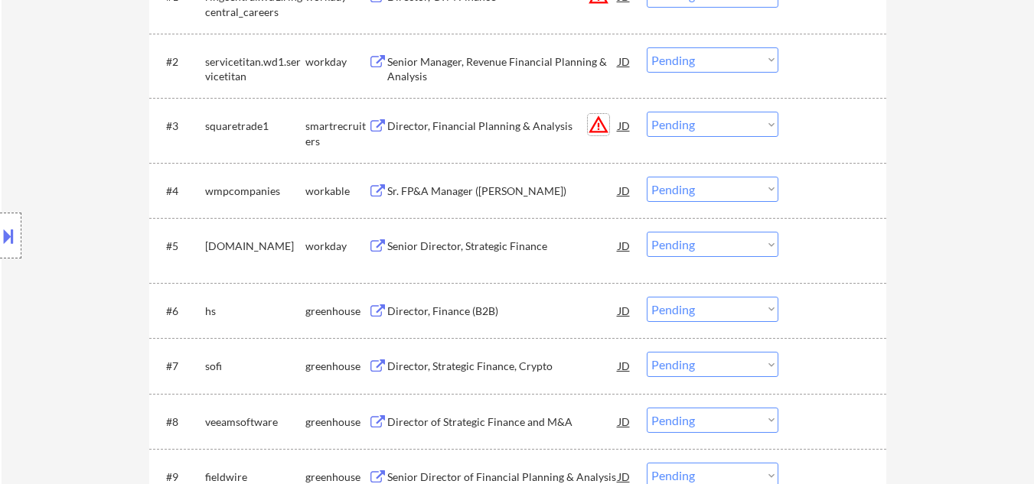
click at [592, 132] on button "warning_amber" at bounding box center [598, 124] width 21 height 21
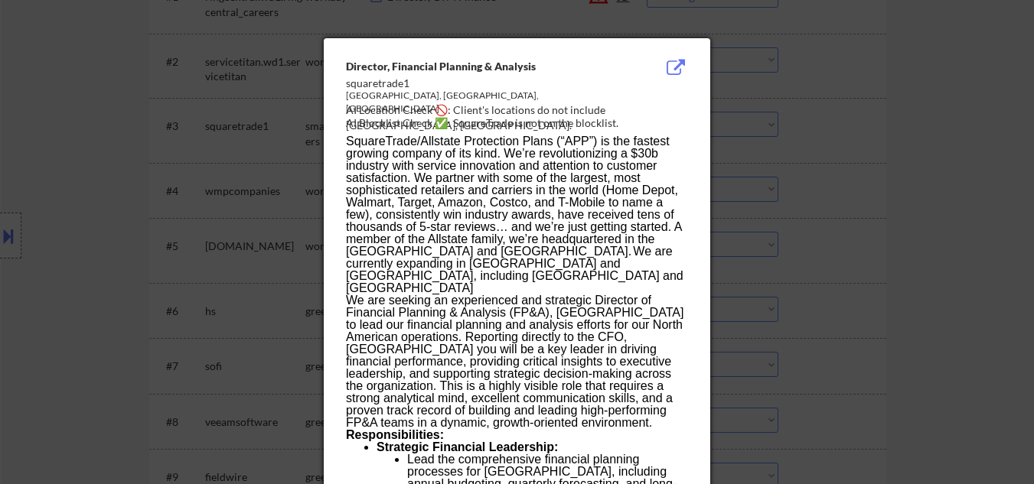
click at [821, 145] on div at bounding box center [517, 242] width 1034 height 484
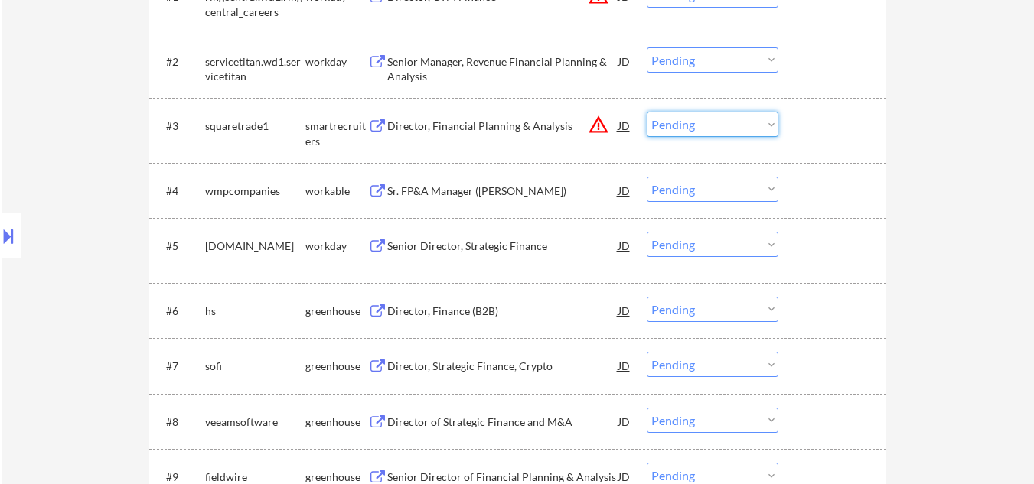
drag, startPoint x: 724, startPoint y: 132, endPoint x: 732, endPoint y: 137, distance: 9.6
click at [725, 132] on select "Choose an option... Pending Applied Excluded (Questions) Excluded (Expired) Exc…" at bounding box center [713, 124] width 132 height 25
click at [597, 131] on button "warning_amber" at bounding box center [598, 124] width 21 height 21
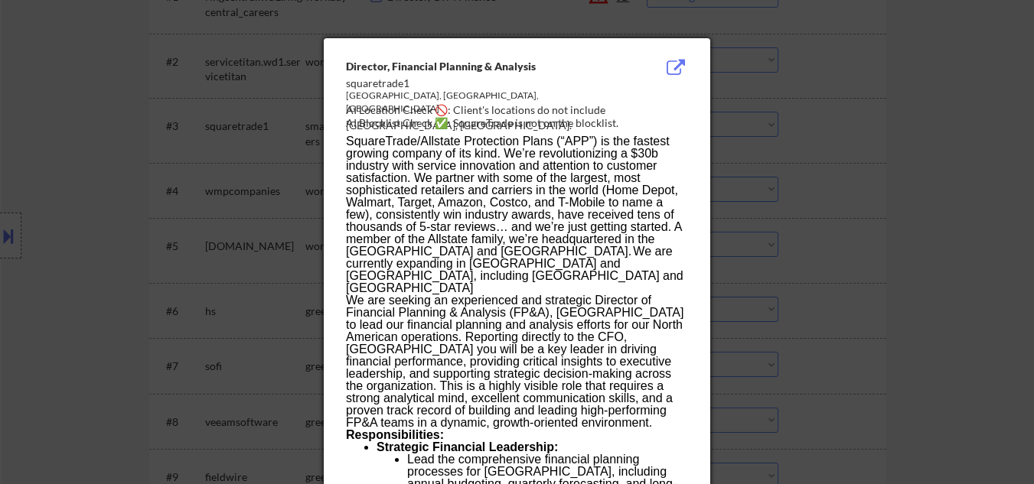
click at [809, 146] on div at bounding box center [517, 242] width 1034 height 484
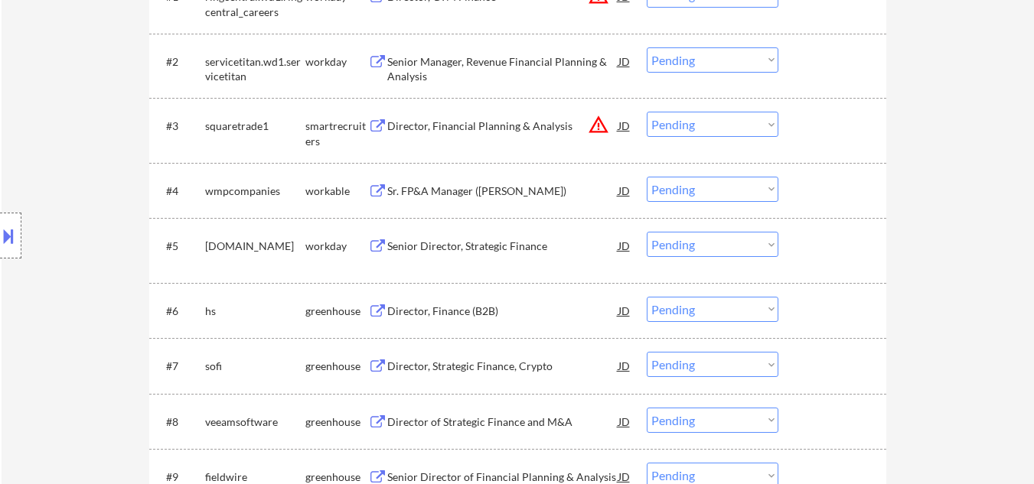
drag, startPoint x: 0, startPoint y: 246, endPoint x: 31, endPoint y: 249, distance: 31.5
click at [10, 247] on button at bounding box center [8, 235] width 17 height 25
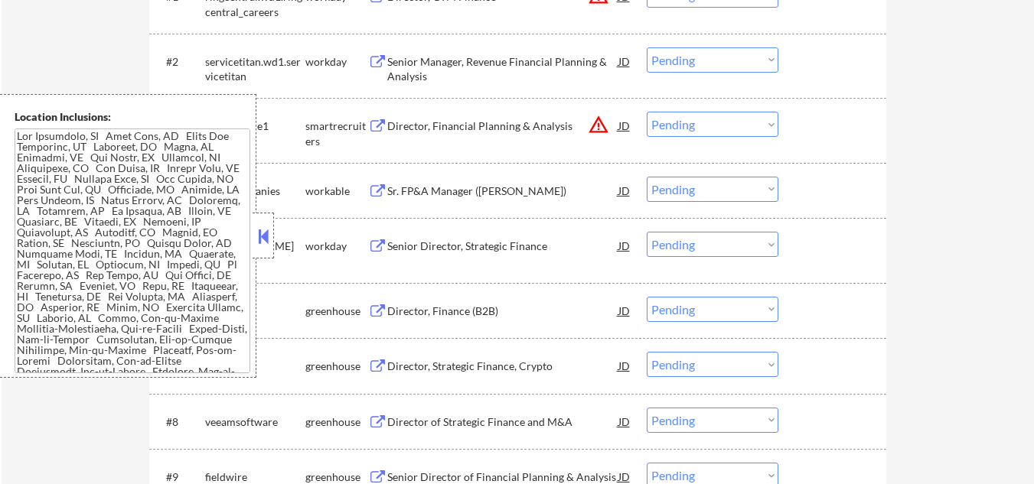
drag, startPoint x: 253, startPoint y: 228, endPoint x: 432, endPoint y: 168, distance: 189.0
click at [258, 227] on div at bounding box center [263, 236] width 21 height 46
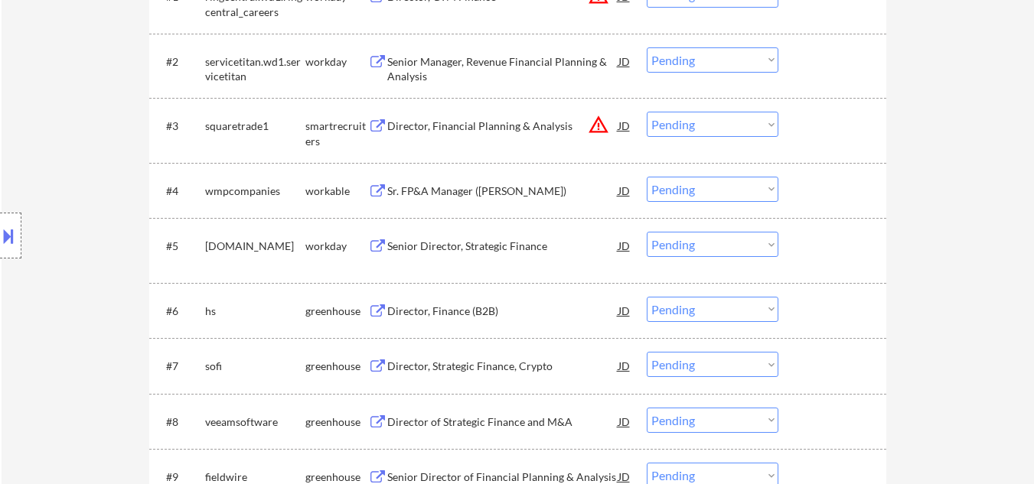
click at [599, 129] on button "warning_amber" at bounding box center [598, 124] width 21 height 21
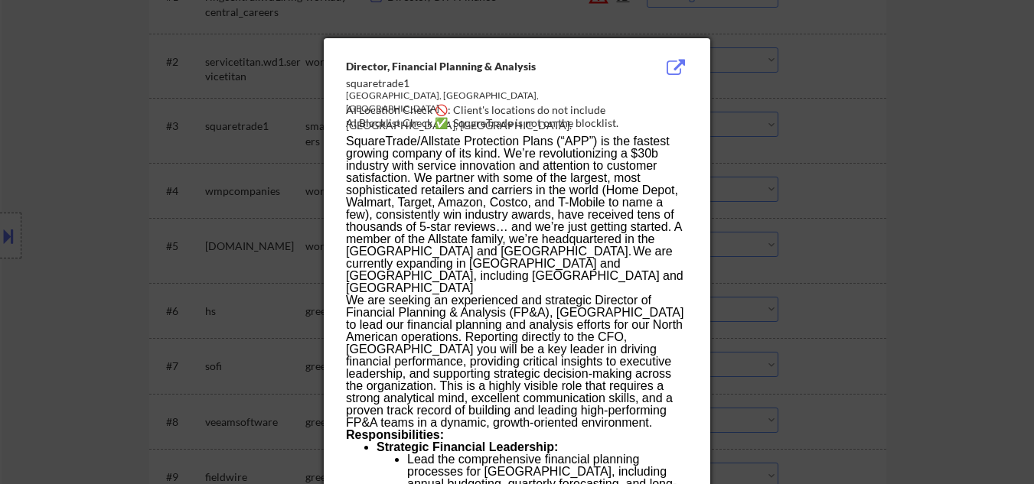
click at [357, 96] on div "Brisbane, CA, us" at bounding box center [478, 103] width 265 height 26
copy div "Brisbane"
drag, startPoint x: 122, startPoint y: 174, endPoint x: 33, endPoint y: 210, distance: 95.8
click at [122, 175] on div at bounding box center [517, 242] width 1034 height 484
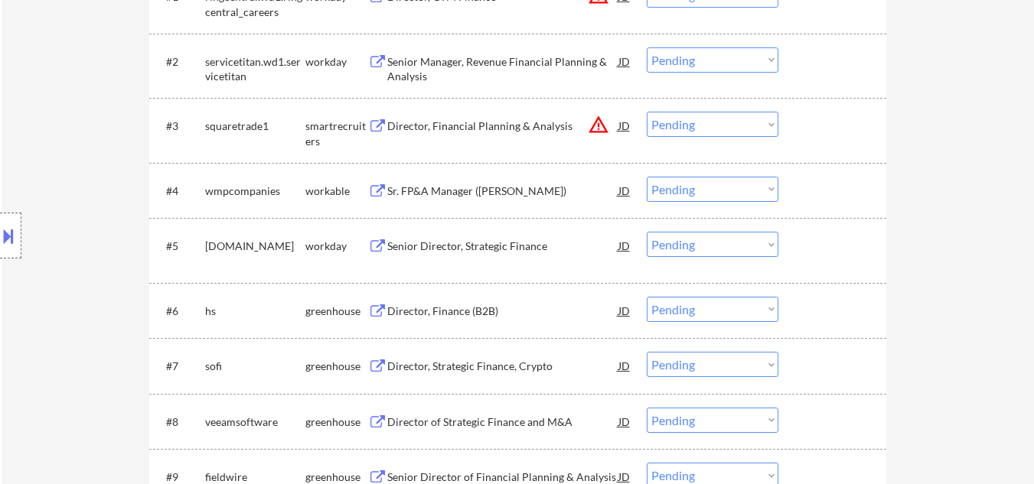
click at [0, 232] on button at bounding box center [8, 235] width 17 height 25
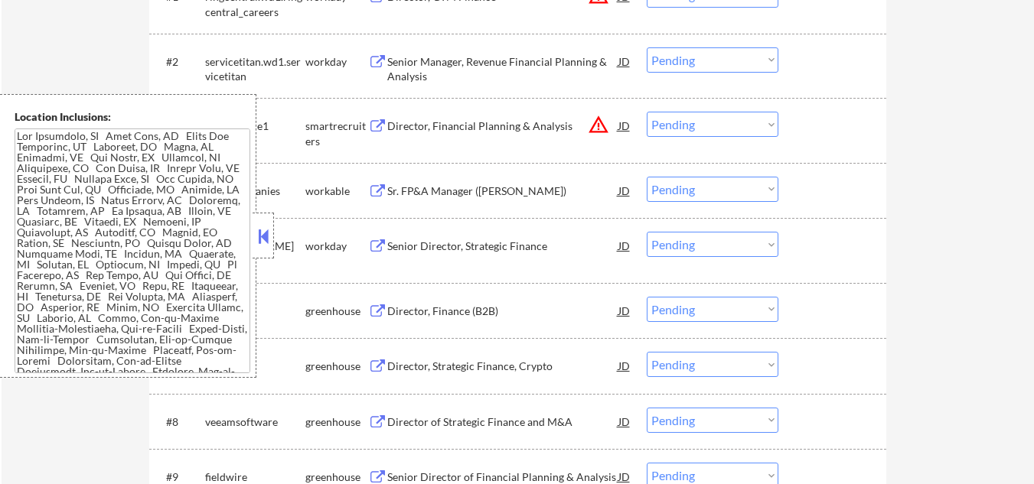
drag, startPoint x: 265, startPoint y: 240, endPoint x: 475, endPoint y: 135, distance: 235.1
click at [272, 230] on div at bounding box center [263, 236] width 21 height 46
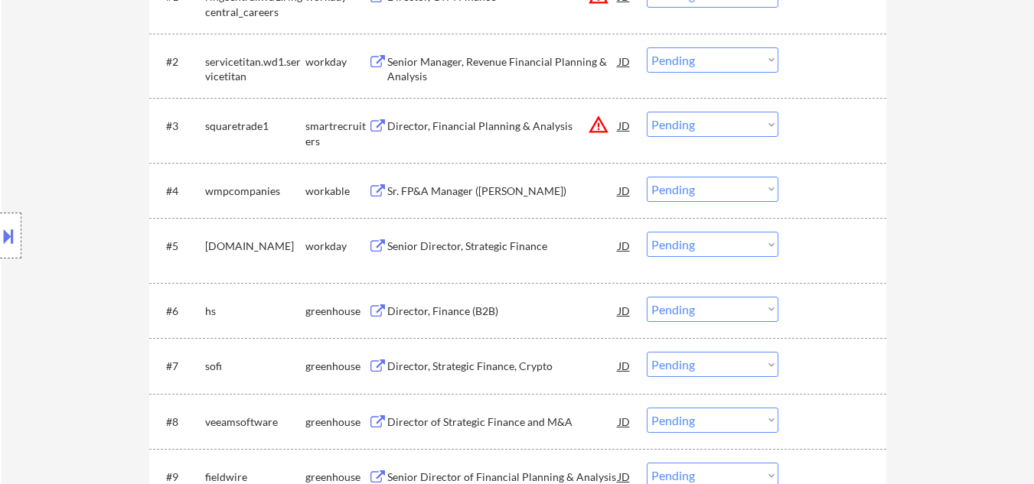
click at [504, 122] on div "Director, Financial Planning & Analysis" at bounding box center [502, 126] width 231 height 15
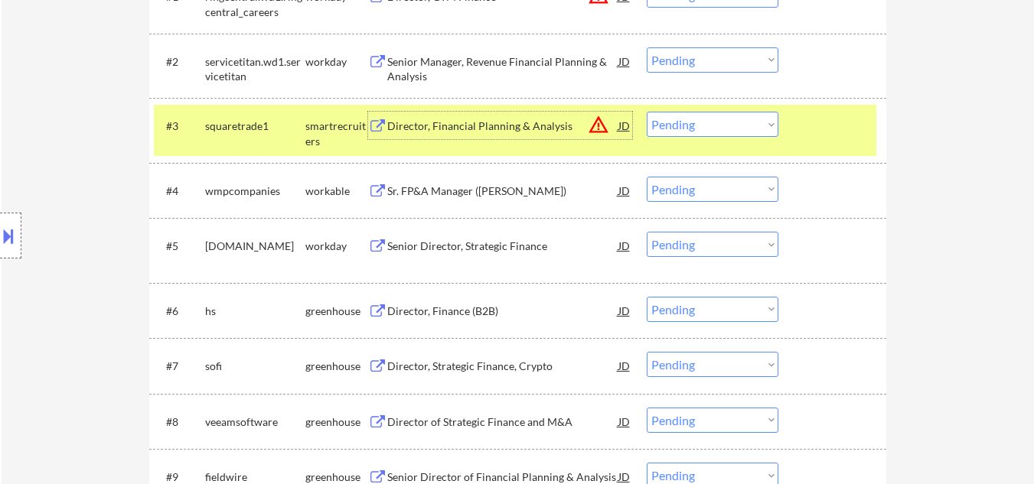
click at [471, 122] on div "Director, Financial Planning & Analysis" at bounding box center [502, 126] width 231 height 15
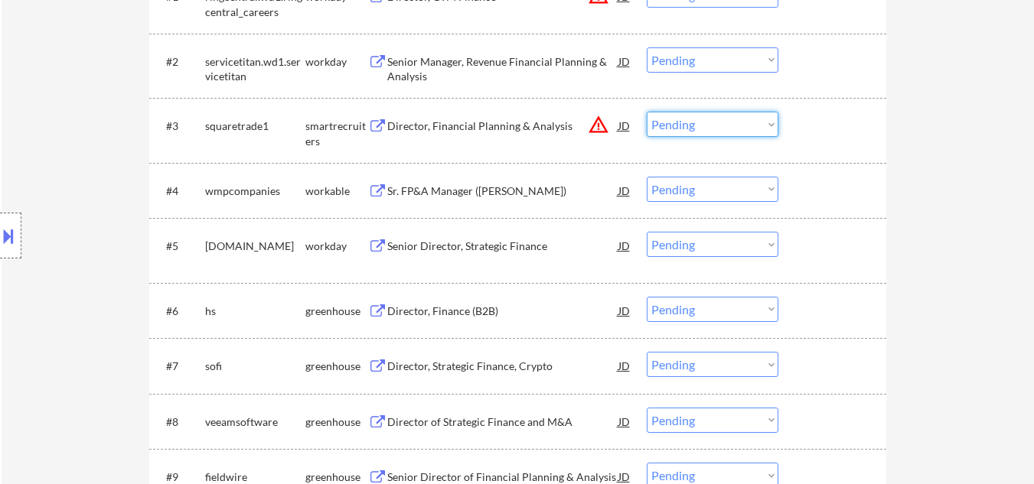
click at [732, 120] on select "Choose an option... Pending Applied Excluded (Questions) Excluded (Expired) Exc…" at bounding box center [713, 124] width 132 height 25
click at [647, 112] on select "Choose an option... Pending Applied Excluded (Questions) Excluded (Expired) Exc…" at bounding box center [713, 124] width 132 height 25
select select ""pending""
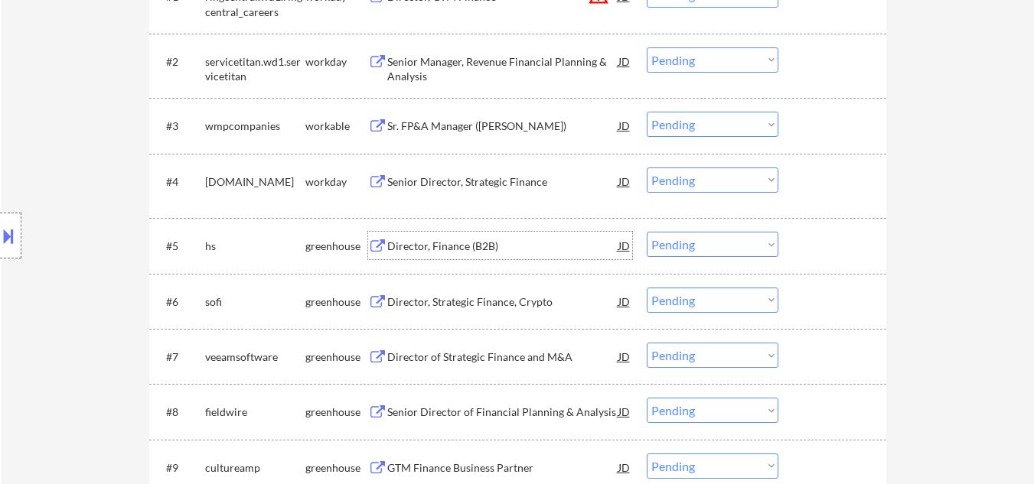
click at [487, 250] on div "Director, Finance (B2B)" at bounding box center [502, 246] width 231 height 15
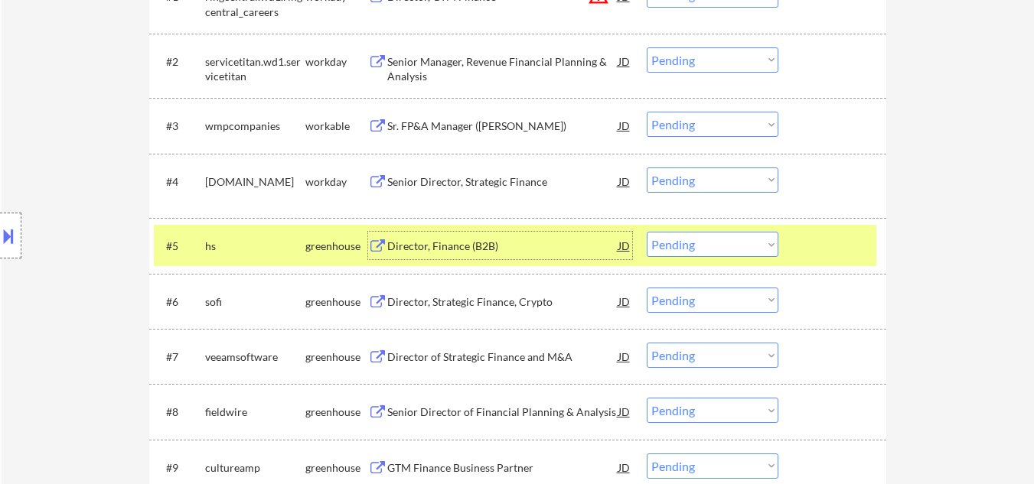
click at [721, 251] on select "Choose an option... Pending Applied Excluded (Questions) Excluded (Expired) Exc…" at bounding box center [713, 244] width 132 height 25
click at [841, 239] on div at bounding box center [833, 246] width 67 height 28
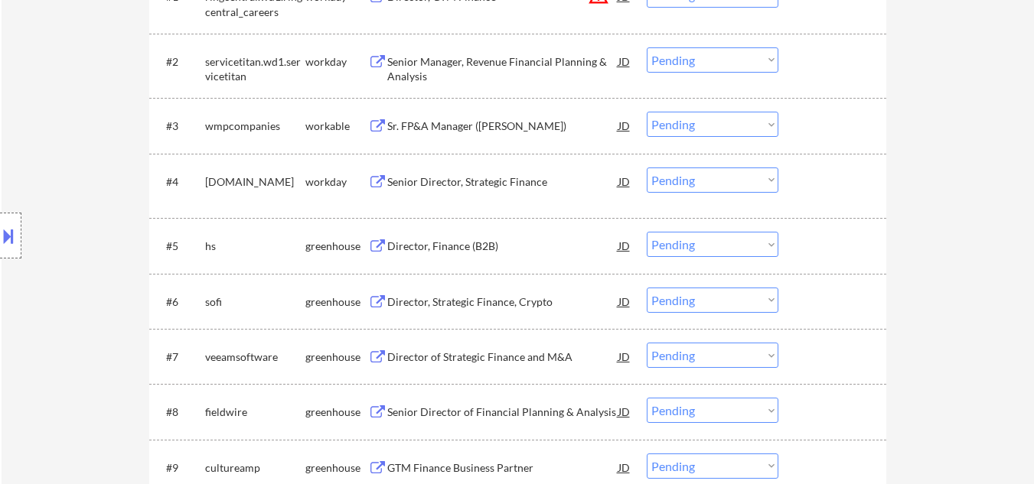
drag, startPoint x: 715, startPoint y: 244, endPoint x: 721, endPoint y: 238, distance: 8.7
click at [717, 244] on select "Choose an option... Pending Applied Excluded (Questions) Excluded (Expired) Exc…" at bounding box center [713, 244] width 132 height 25
click at [647, 232] on select "Choose an option... Pending Applied Excluded (Questions) Excluded (Expired) Exc…" at bounding box center [713, 244] width 132 height 25
select select ""pending""
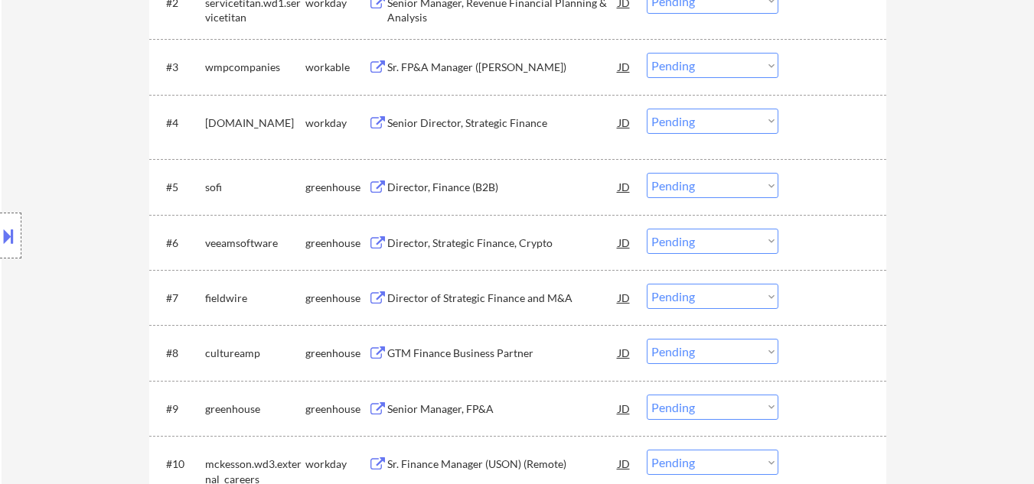
scroll to position [612, 0]
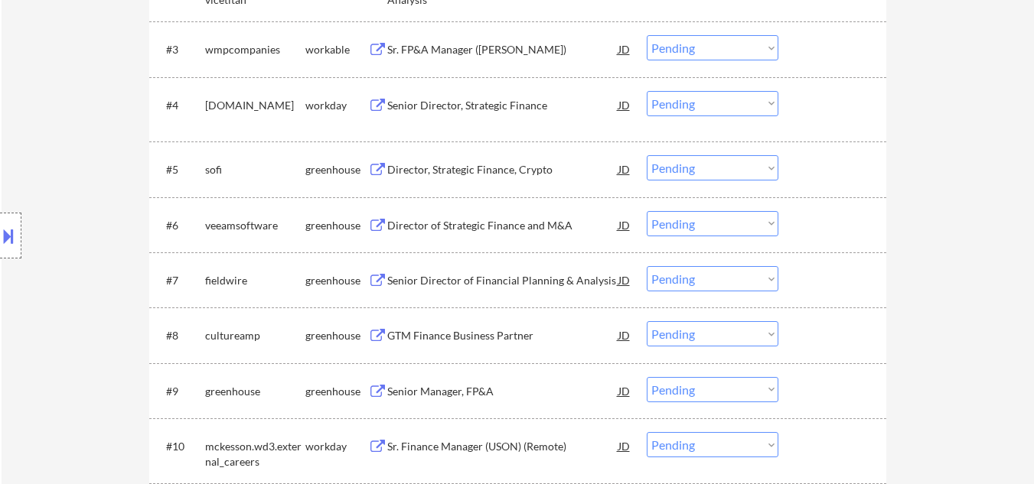
click at [513, 227] on div "Director of Strategic Finance and M&A" at bounding box center [502, 225] width 231 height 15
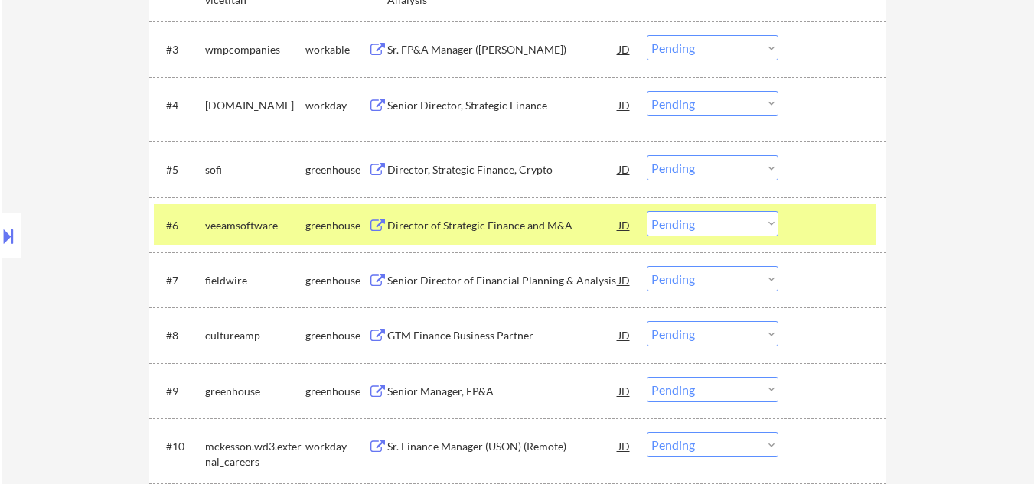
click at [12, 235] on button at bounding box center [8, 235] width 17 height 25
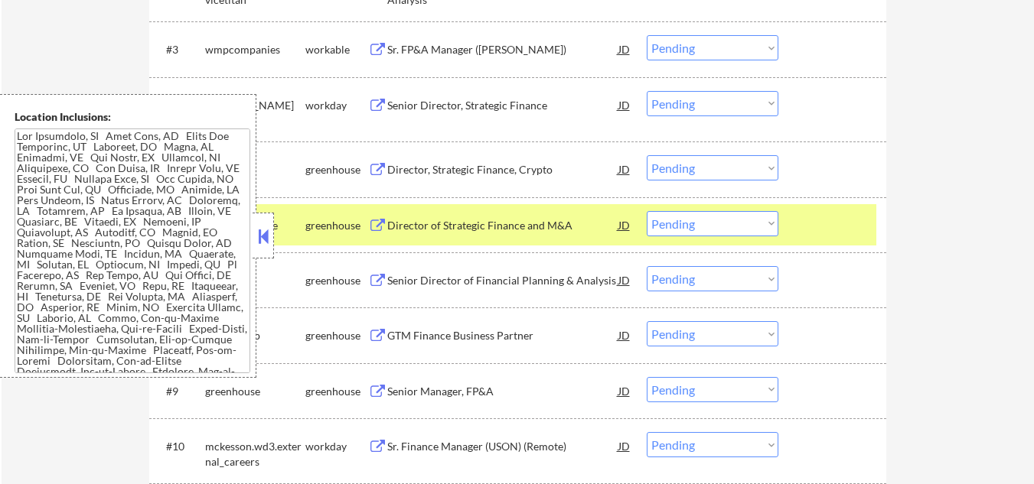
drag, startPoint x: 261, startPoint y: 246, endPoint x: 324, endPoint y: 206, distance: 75.4
click at [264, 244] on button at bounding box center [263, 236] width 17 height 23
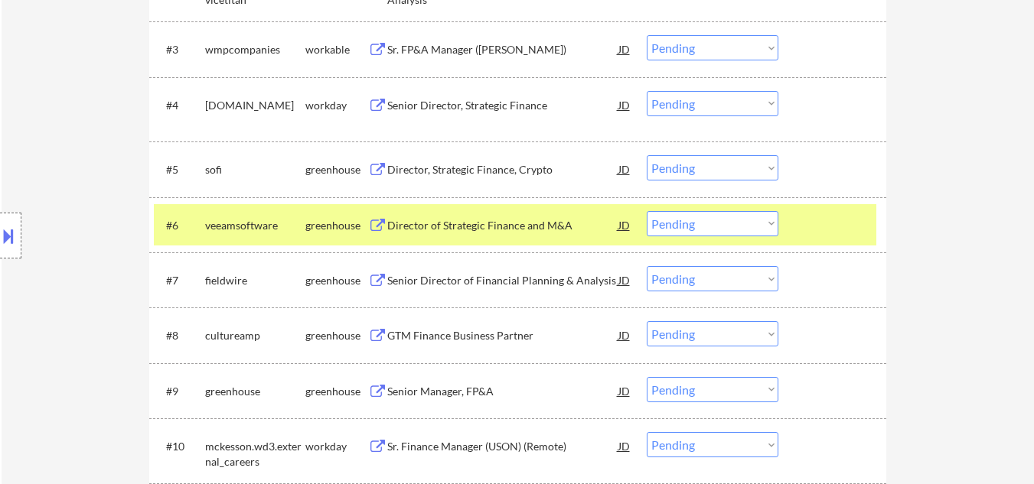
click at [14, 240] on button at bounding box center [8, 235] width 17 height 25
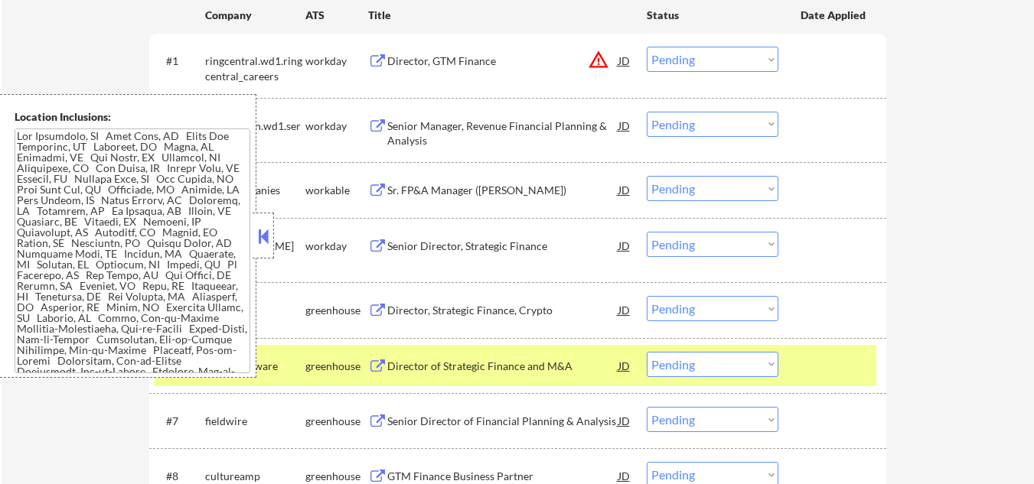
scroll to position [689, 0]
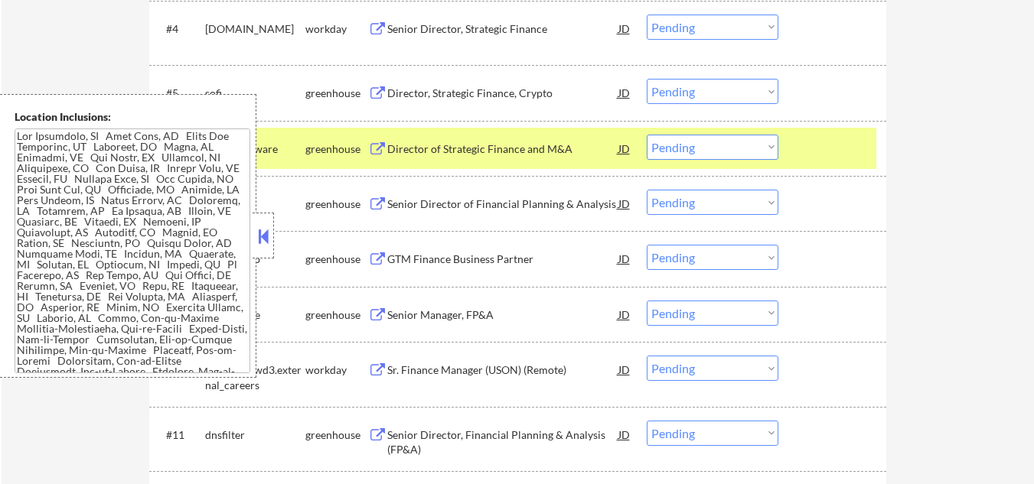
type textarea "Reassigned to Frank: 08/20/2025 ***US Army Veteran*** San Francisco, CA | 94112…"
click at [253, 235] on div at bounding box center [263, 236] width 21 height 46
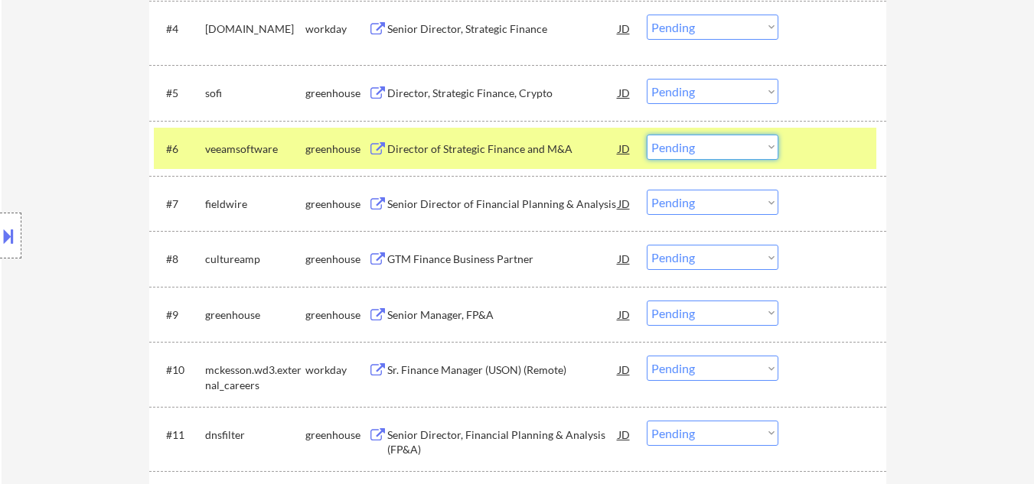
drag, startPoint x: 731, startPoint y: 148, endPoint x: 727, endPoint y: 159, distance: 12.1
click at [730, 150] on select "Choose an option... Pending Applied Excluded (Questions) Excluded (Expired) Exc…" at bounding box center [713, 147] width 132 height 25
click at [647, 135] on select "Choose an option... Pending Applied Excluded (Questions) Excluded (Expired) Exc…" at bounding box center [713, 147] width 132 height 25
click at [814, 158] on div at bounding box center [833, 149] width 67 height 28
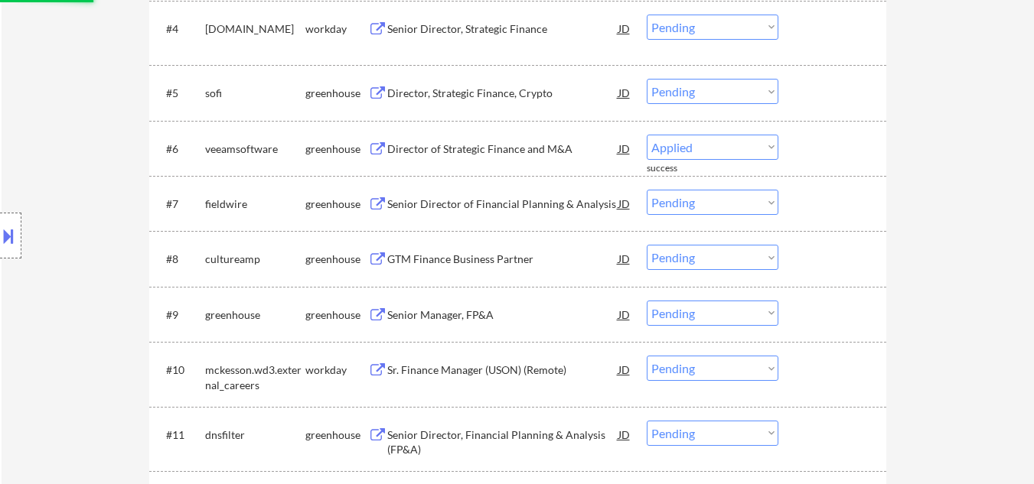
select select ""pending""
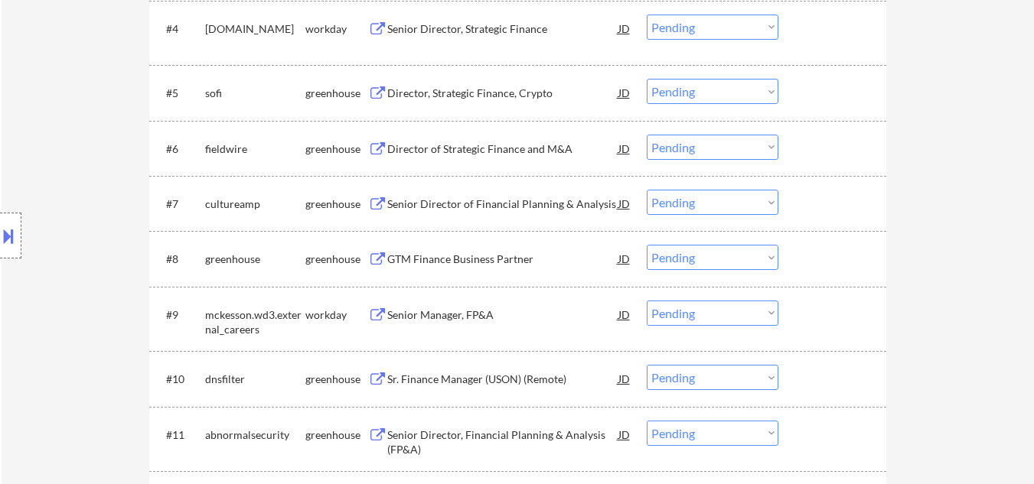
select select ""pending""
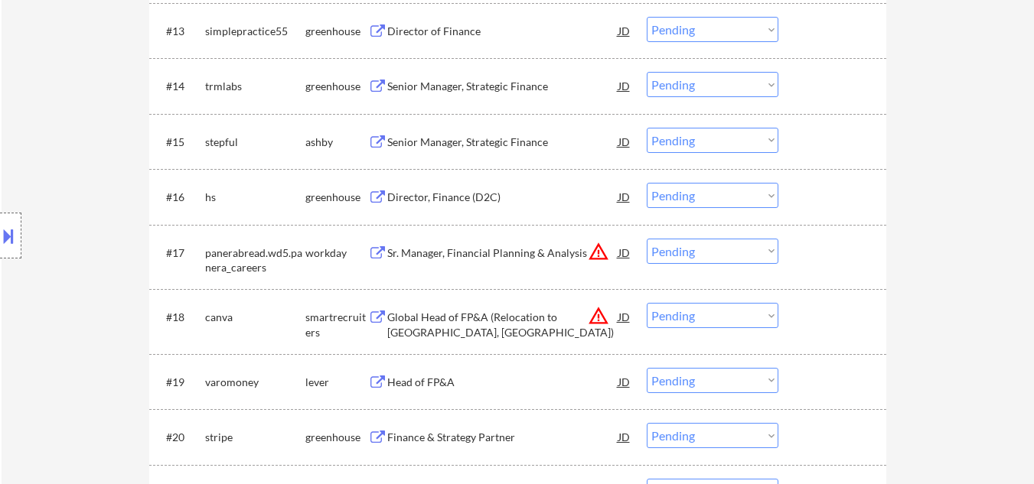
scroll to position [1224, 0]
click at [465, 133] on div "Senior Manager, Strategic Finance" at bounding box center [502, 139] width 231 height 15
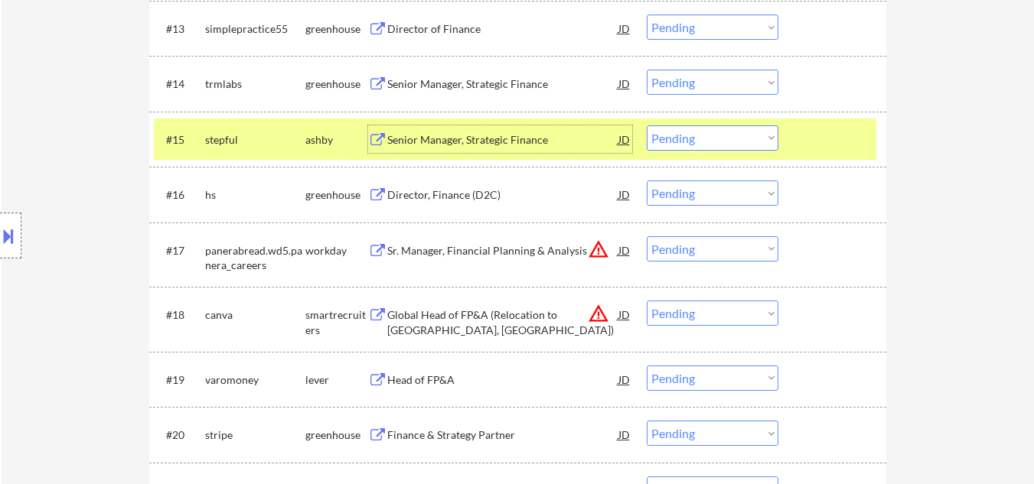
click at [625, 142] on div "JD" at bounding box center [624, 140] width 15 height 28
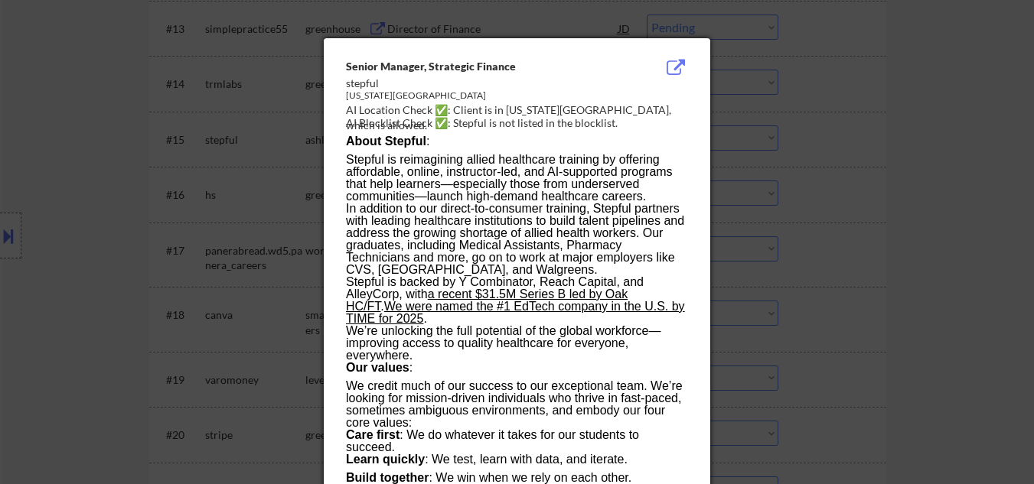
click at [81, 191] on div at bounding box center [517, 242] width 1034 height 484
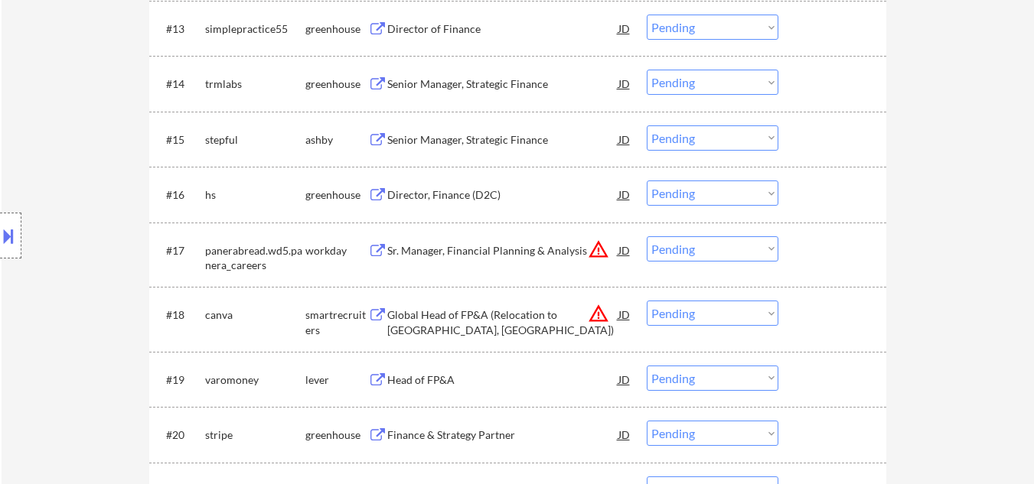
drag, startPoint x: 697, startPoint y: 139, endPoint x: 703, endPoint y: 147, distance: 9.8
click at [699, 140] on select "Choose an option... Pending Applied Excluded (Questions) Excluded (Expired) Exc…" at bounding box center [713, 138] width 132 height 25
click at [647, 126] on select "Choose an option... Pending Applied Excluded (Questions) Excluded (Expired) Exc…" at bounding box center [713, 138] width 132 height 25
select select ""pending""
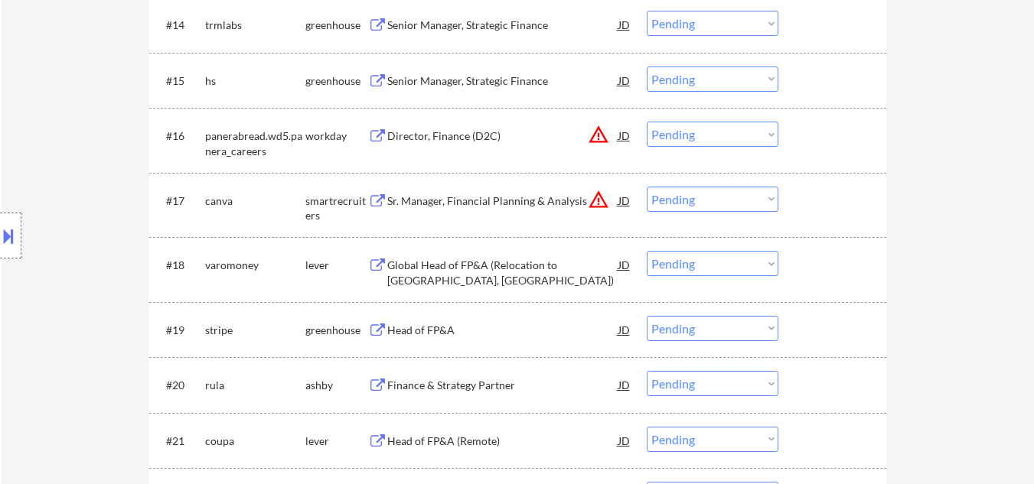
scroll to position [1301, 0]
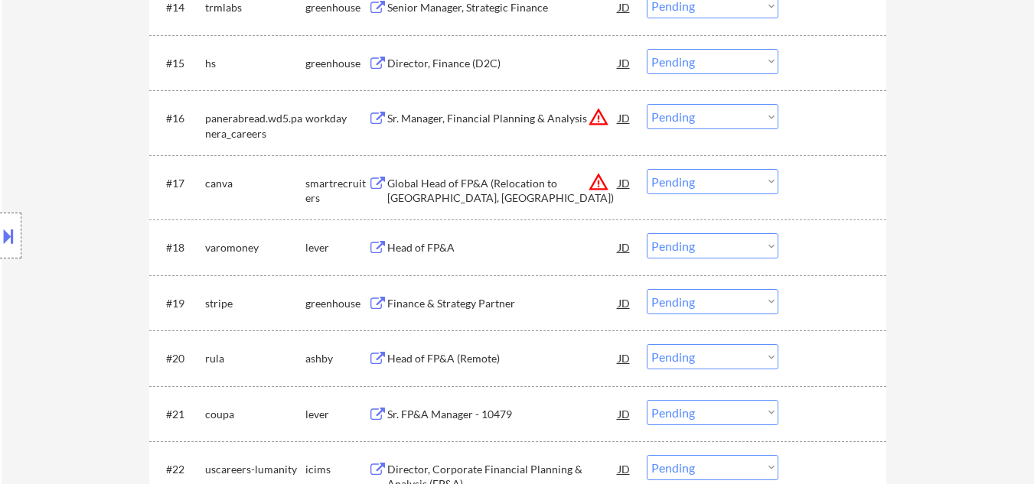
click at [597, 185] on button "warning_amber" at bounding box center [598, 181] width 21 height 21
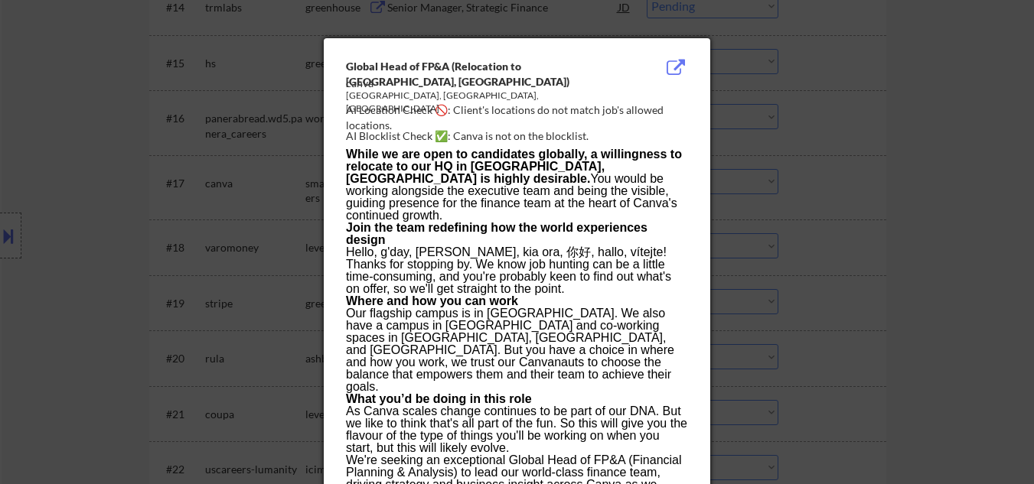
click at [921, 233] on div at bounding box center [517, 242] width 1034 height 484
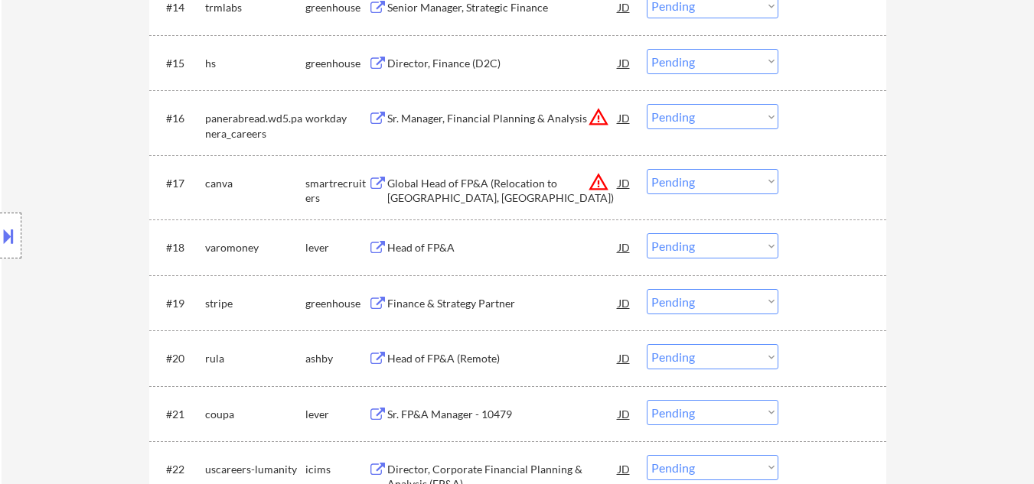
click at [2, 227] on button at bounding box center [8, 235] width 17 height 25
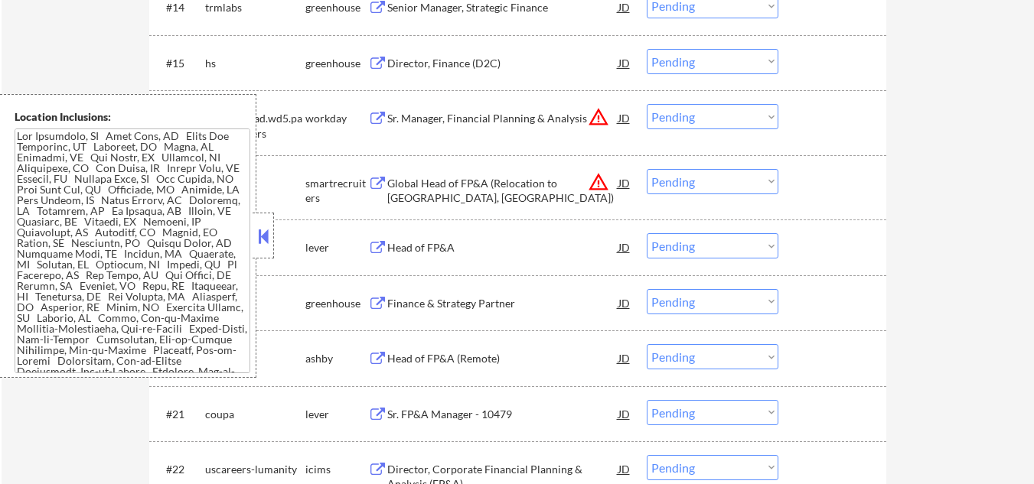
drag, startPoint x: 256, startPoint y: 230, endPoint x: 279, endPoint y: 231, distance: 23.0
click at [258, 231] on button at bounding box center [263, 236] width 17 height 23
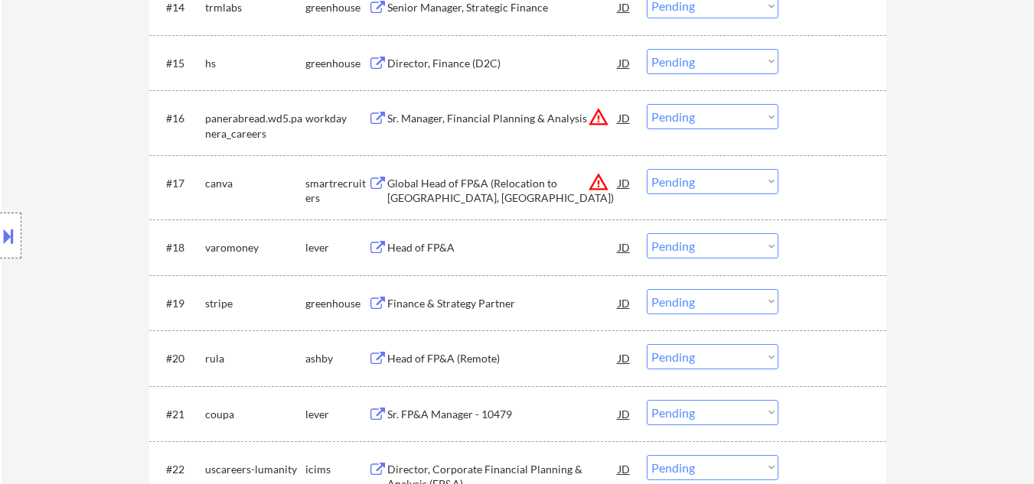
click at [499, 191] on div "Global Head of FP&A (Relocation to Sydney, Australia)" at bounding box center [502, 191] width 231 height 30
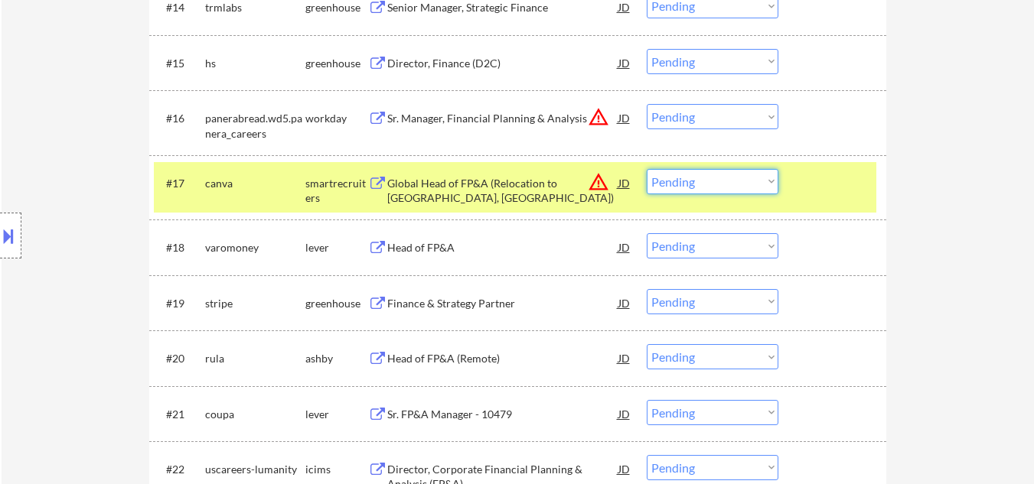
click at [751, 184] on select "Choose an option... Pending Applied Excluded (Questions) Excluded (Expired) Exc…" at bounding box center [713, 181] width 132 height 25
click at [647, 169] on select "Choose an option... Pending Applied Excluded (Questions) Excluded (Expired) Exc…" at bounding box center [713, 181] width 132 height 25
click at [844, 181] on div at bounding box center [833, 183] width 67 height 28
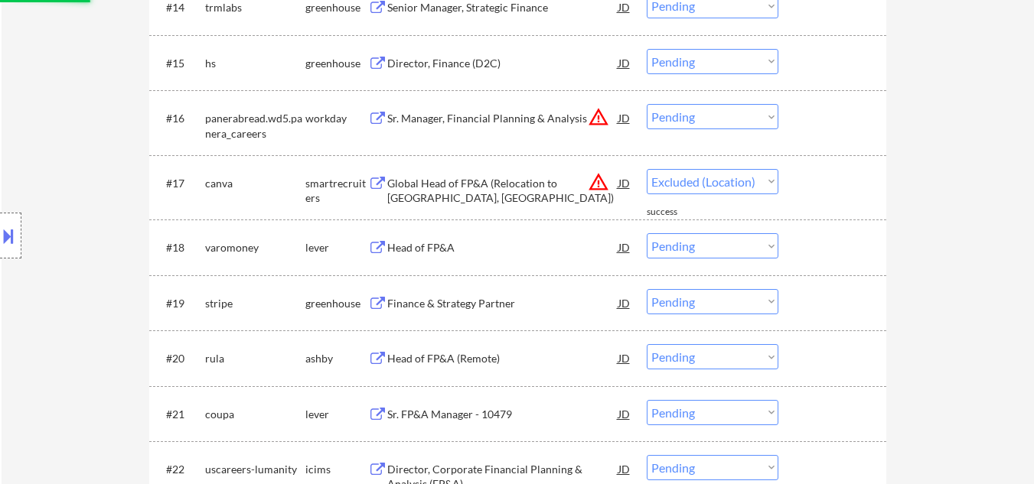
select select ""pending""
click at [605, 112] on button "warning_amber" at bounding box center [598, 116] width 21 height 21
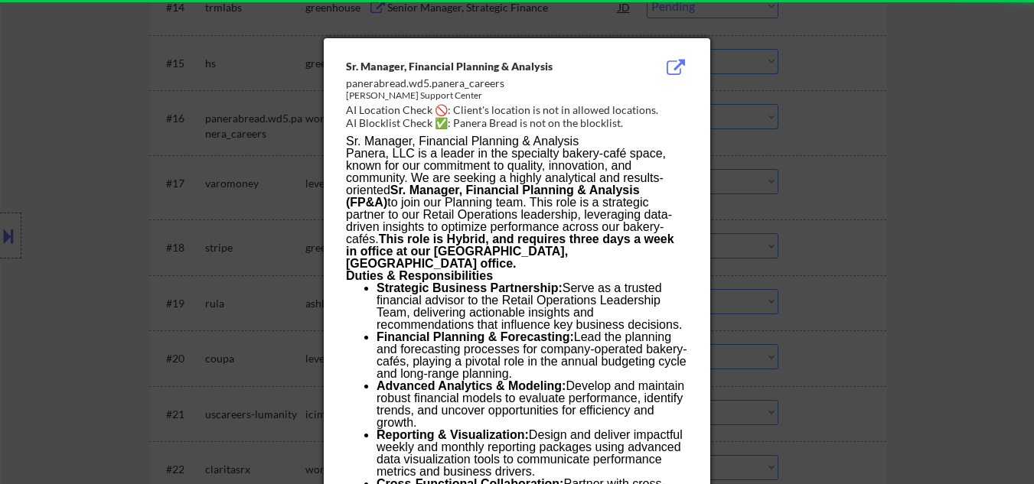
click at [819, 140] on div at bounding box center [517, 242] width 1034 height 484
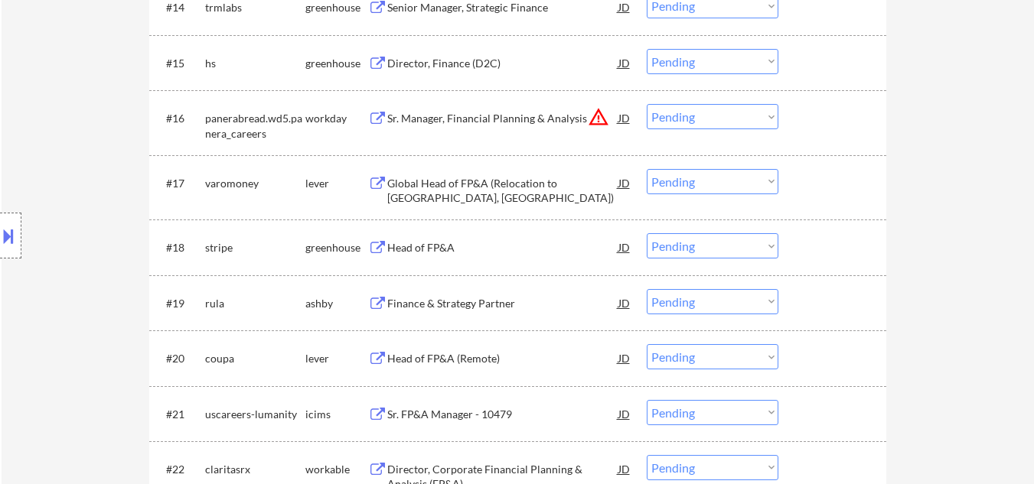
click at [755, 114] on select "Choose an option... Pending Applied Excluded (Questions) Excluded (Expired) Exc…" at bounding box center [713, 116] width 132 height 25
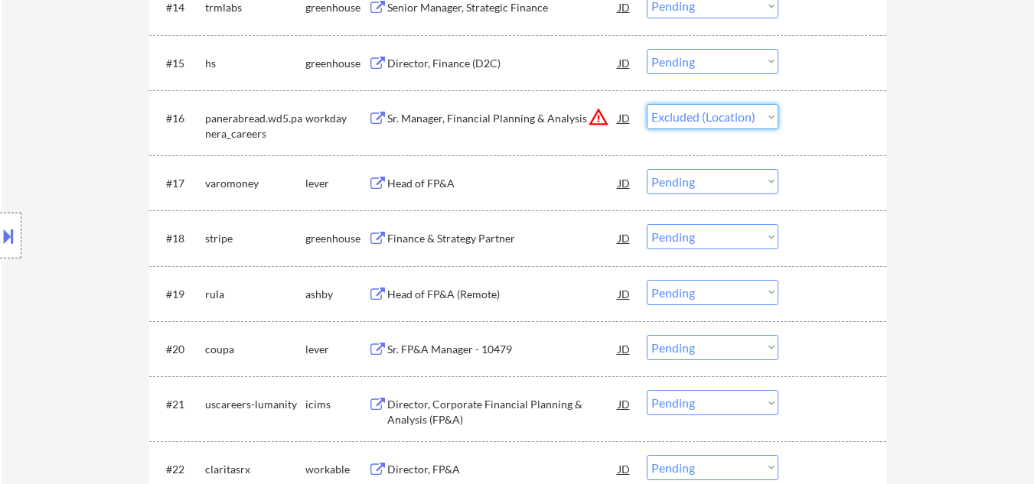
click at [647, 104] on select "Choose an option... Pending Applied Excluded (Questions) Excluded (Expired) Exc…" at bounding box center [713, 116] width 132 height 25
click at [882, 184] on div "#17 varomoney lever Head of FP&A JD warning_amber Choose an option... Pending A…" at bounding box center [517, 182] width 737 height 55
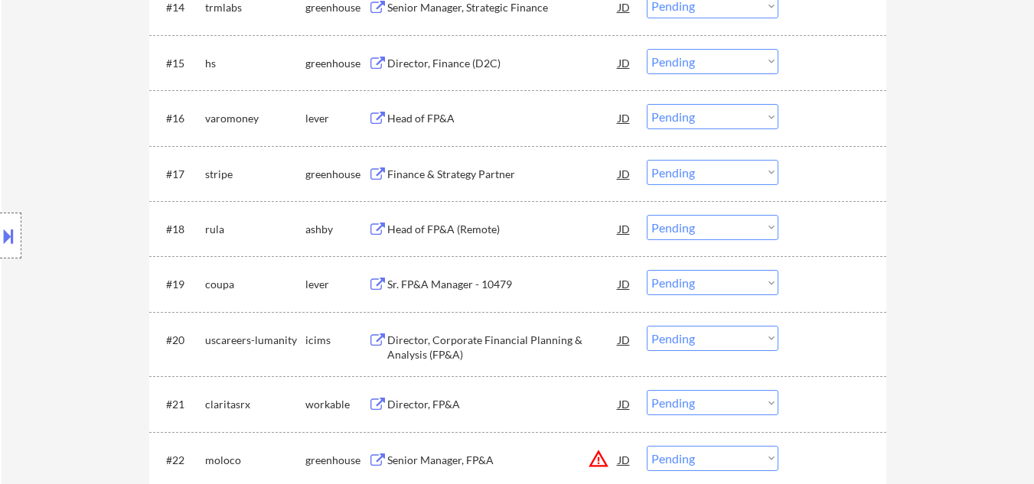
click at [453, 120] on div "Head of FP&A" at bounding box center [502, 118] width 231 height 15
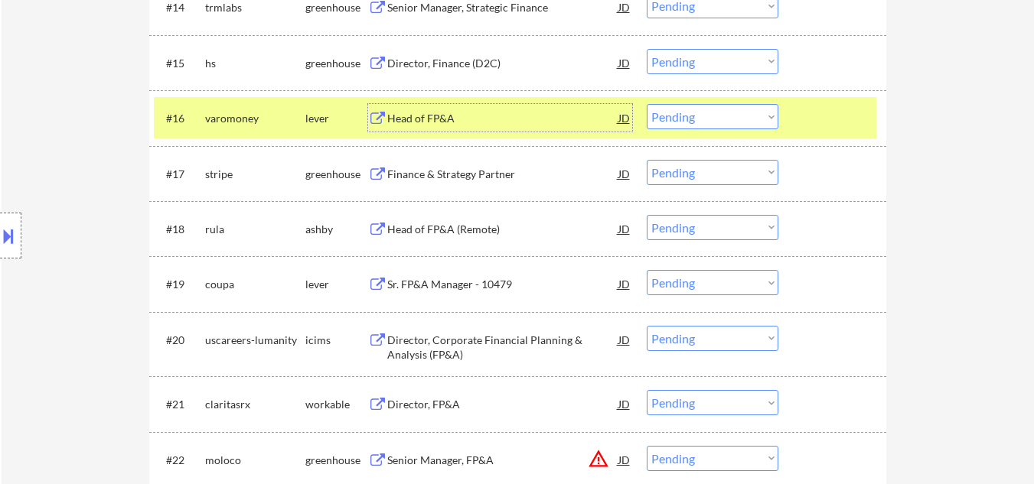
click at [704, 124] on select "Choose an option... Pending Applied Excluded (Questions) Excluded (Expired) Exc…" at bounding box center [713, 116] width 132 height 25
click at [647, 104] on select "Choose an option... Pending Applied Excluded (Questions) Excluded (Expired) Exc…" at bounding box center [713, 116] width 132 height 25
select select ""pending""
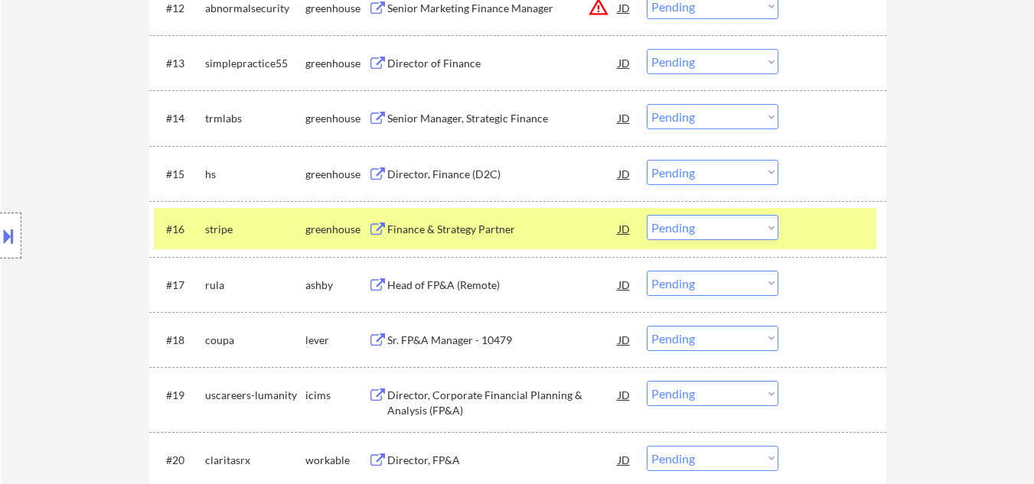
scroll to position [1224, 0]
